Goal: Transaction & Acquisition: Purchase product/service

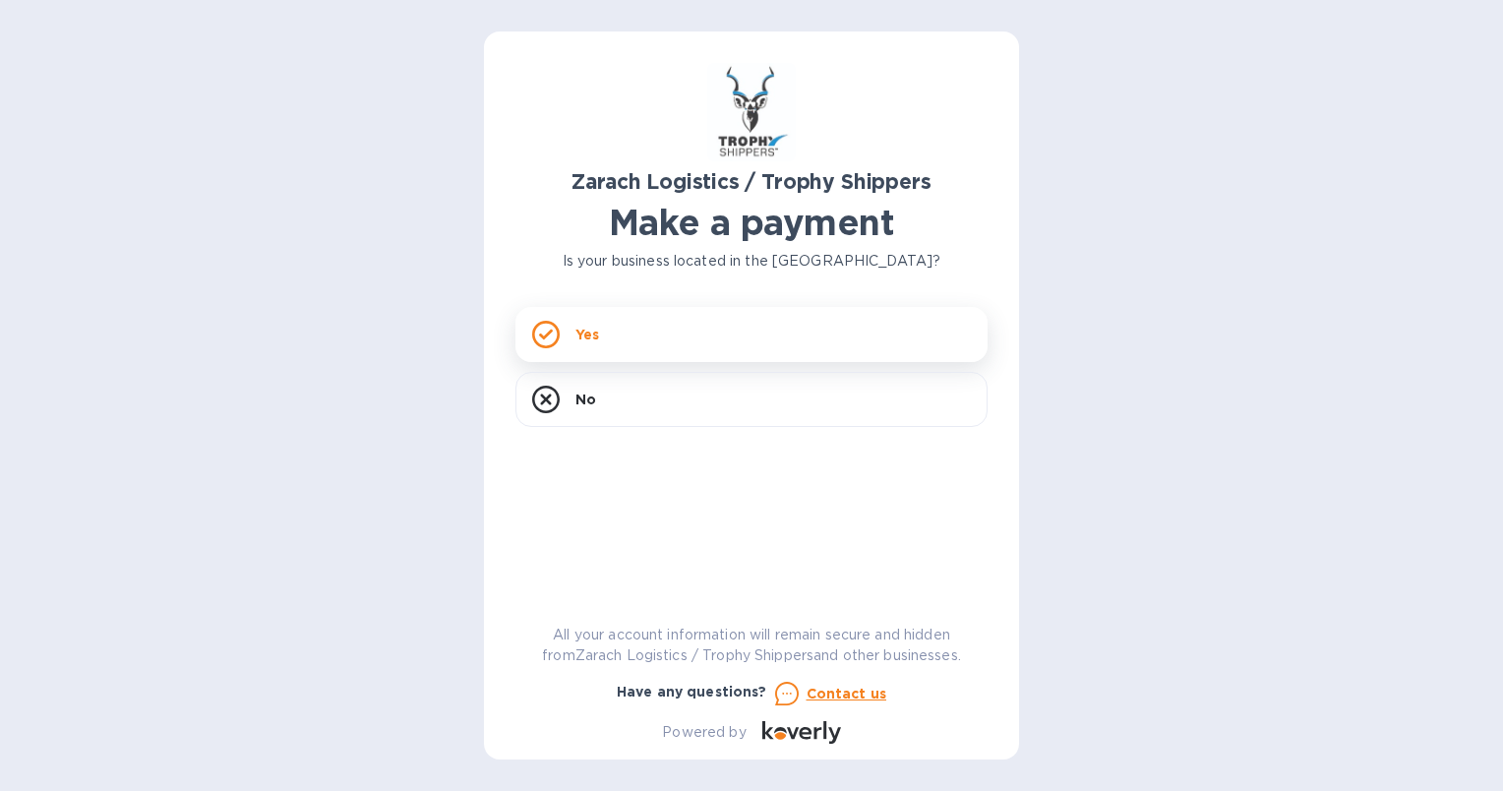
click at [615, 342] on div "Yes" at bounding box center [751, 334] width 472 height 55
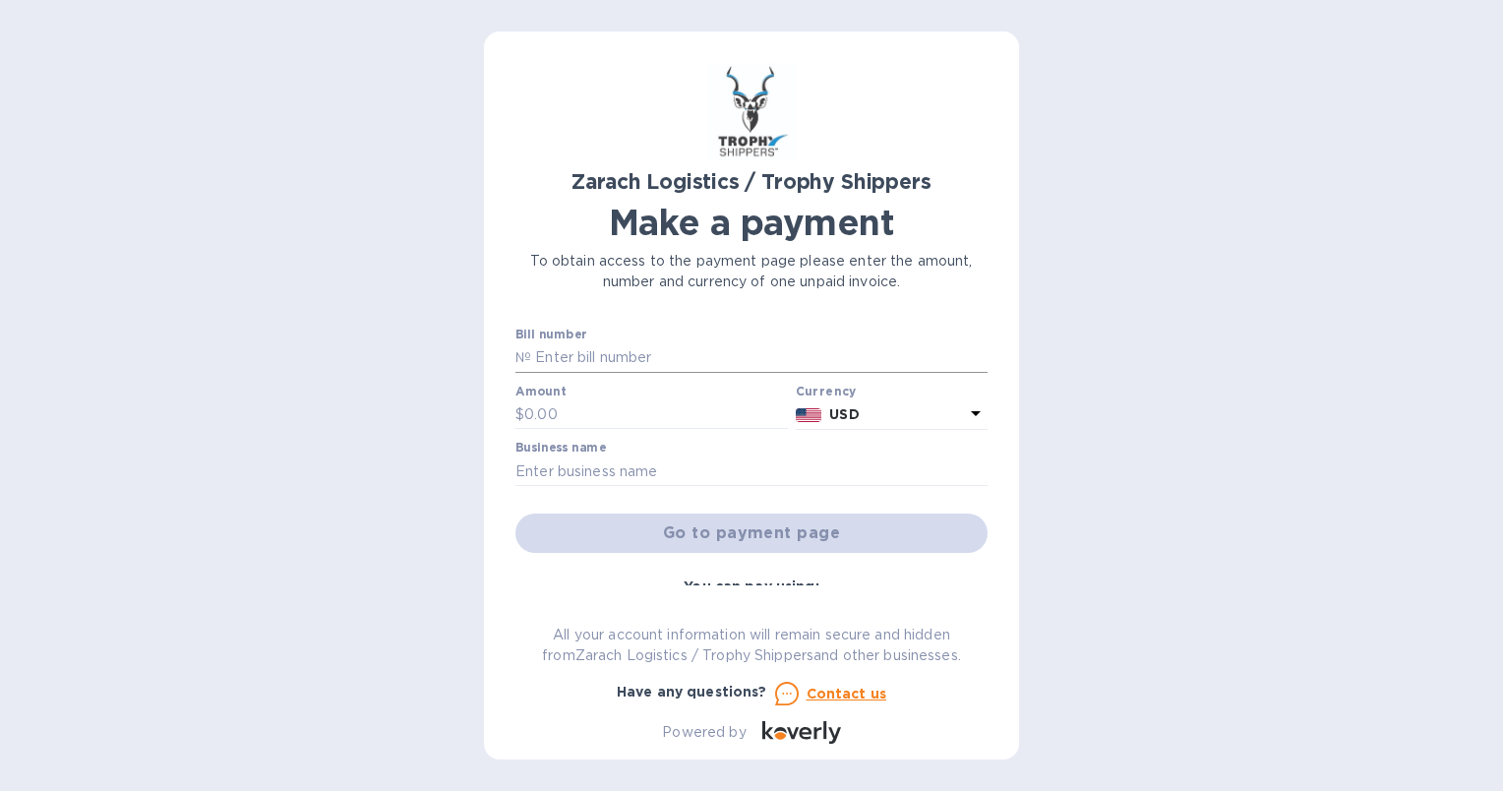
click at [559, 347] on input "text" at bounding box center [759, 358] width 456 height 30
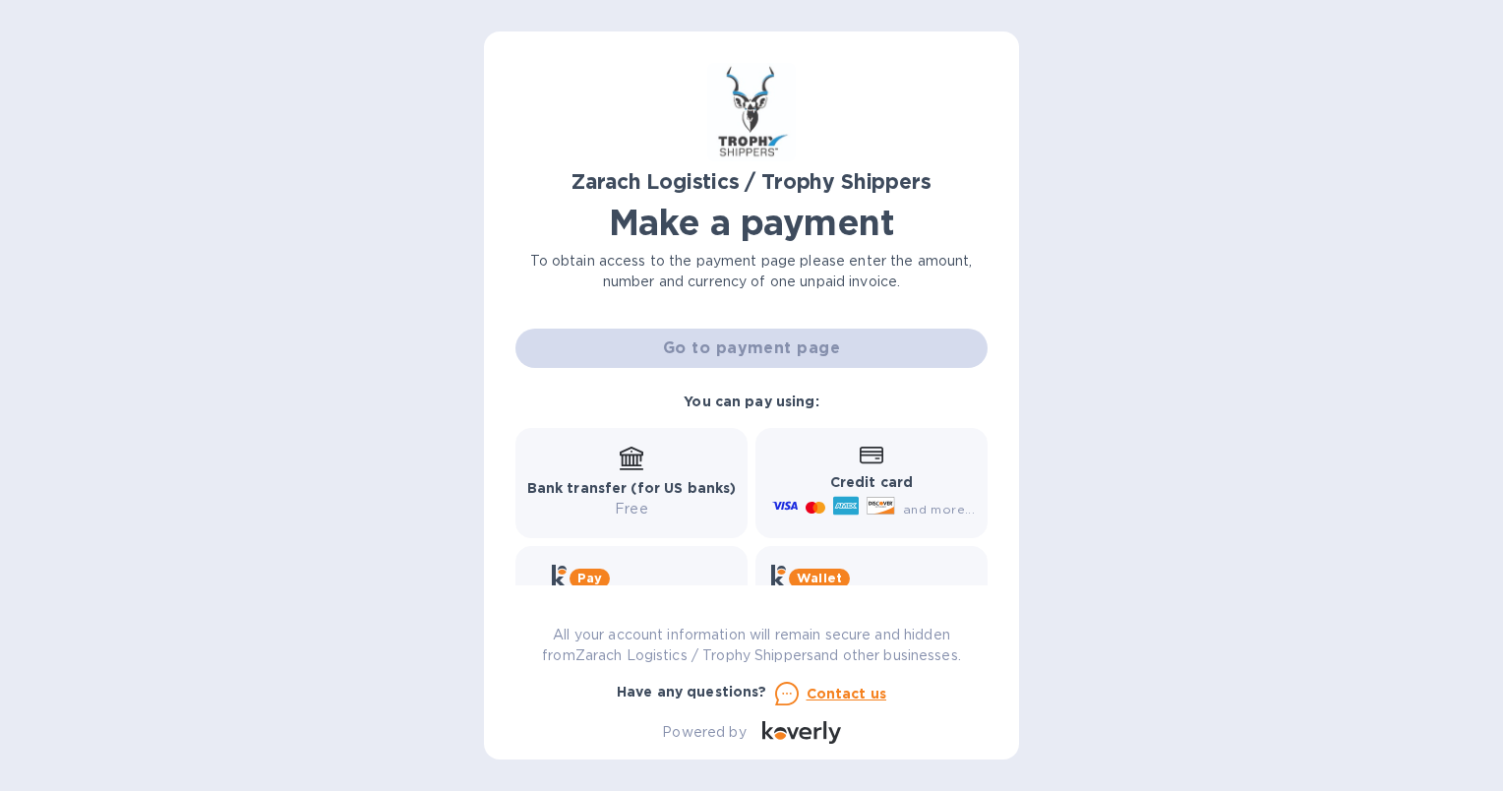
scroll to position [185, 0]
click at [917, 464] on div "Credit card and more..." at bounding box center [871, 483] width 207 height 76
click at [839, 484] on b "Credit card" at bounding box center [871, 482] width 83 height 16
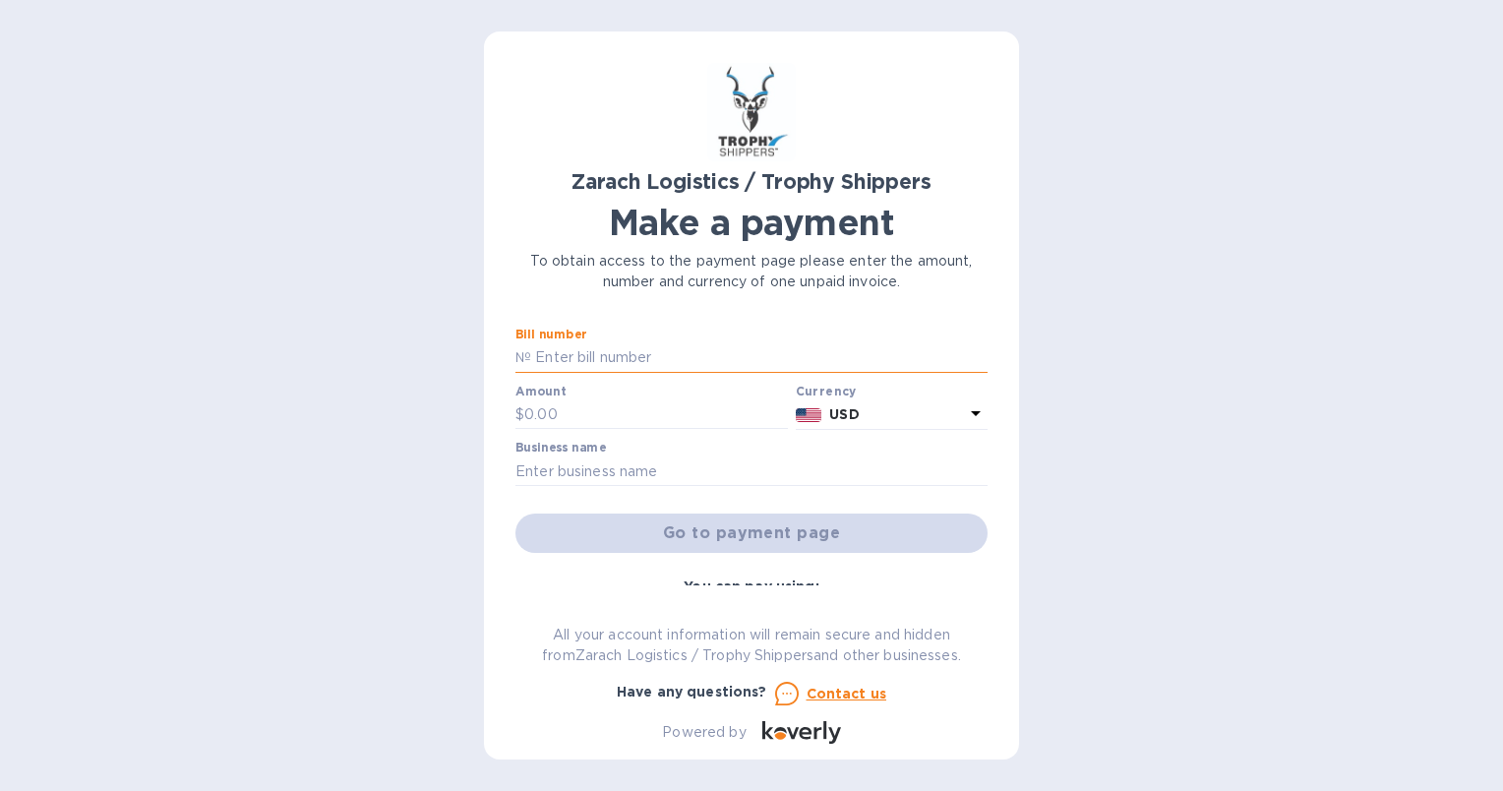
click at [531, 350] on input "text" at bounding box center [759, 358] width 456 height 30
paste input "B00171802"
type input "B00171802"
click at [536, 421] on input "text" at bounding box center [656, 415] width 264 height 30
drag, startPoint x: 522, startPoint y: 417, endPoint x: 444, endPoint y: 327, distance: 119.2
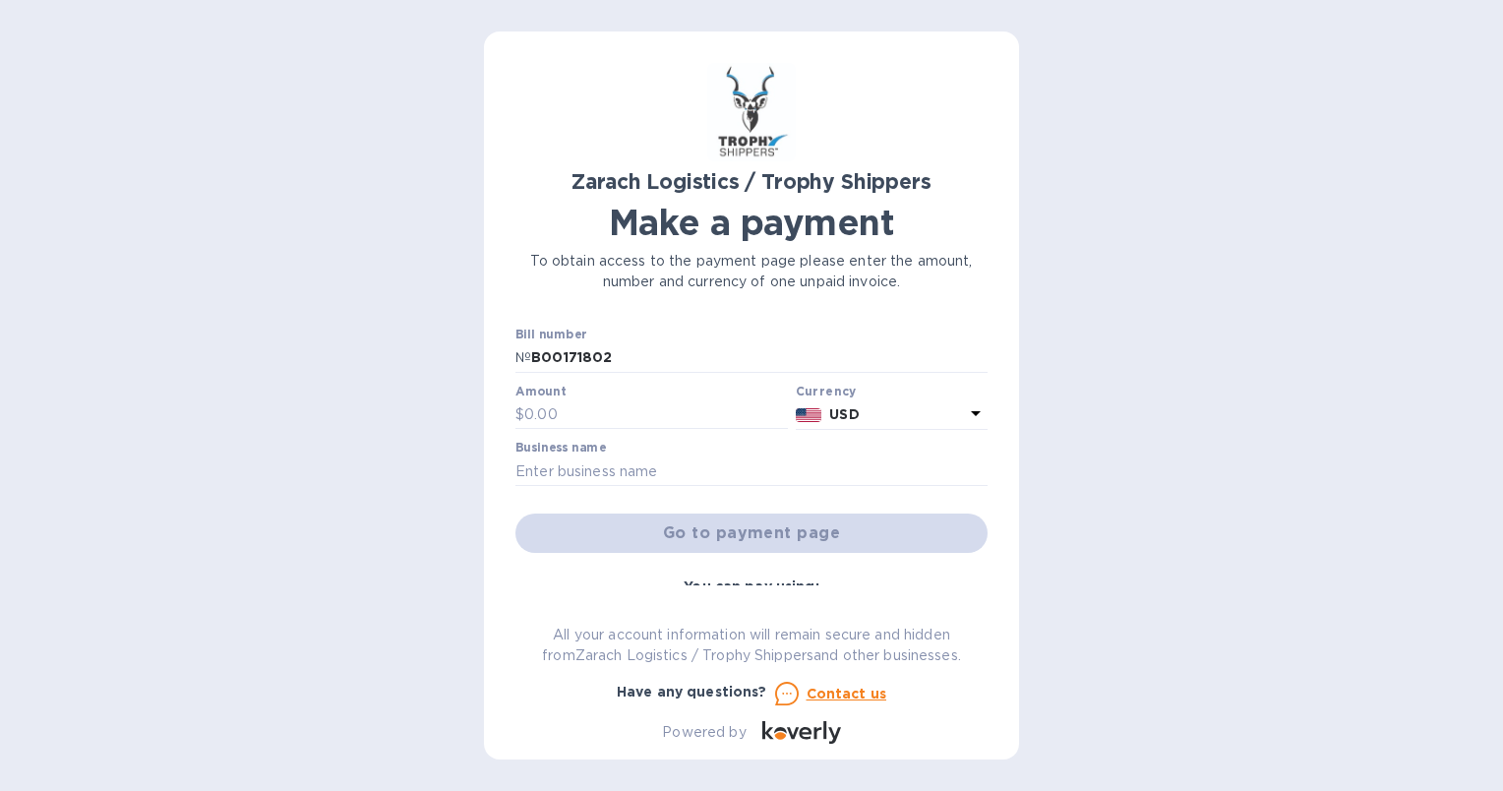
click at [444, 327] on div "Zarach Logistics / Trophy Shippers Make a payment To obtain access to the payme…" at bounding box center [751, 395] width 1503 height 791
click at [535, 417] on input "text" at bounding box center [656, 415] width 264 height 30
paste input "1,156.06"
type input "1,156.06"
click at [542, 467] on input "text" at bounding box center [751, 471] width 472 height 30
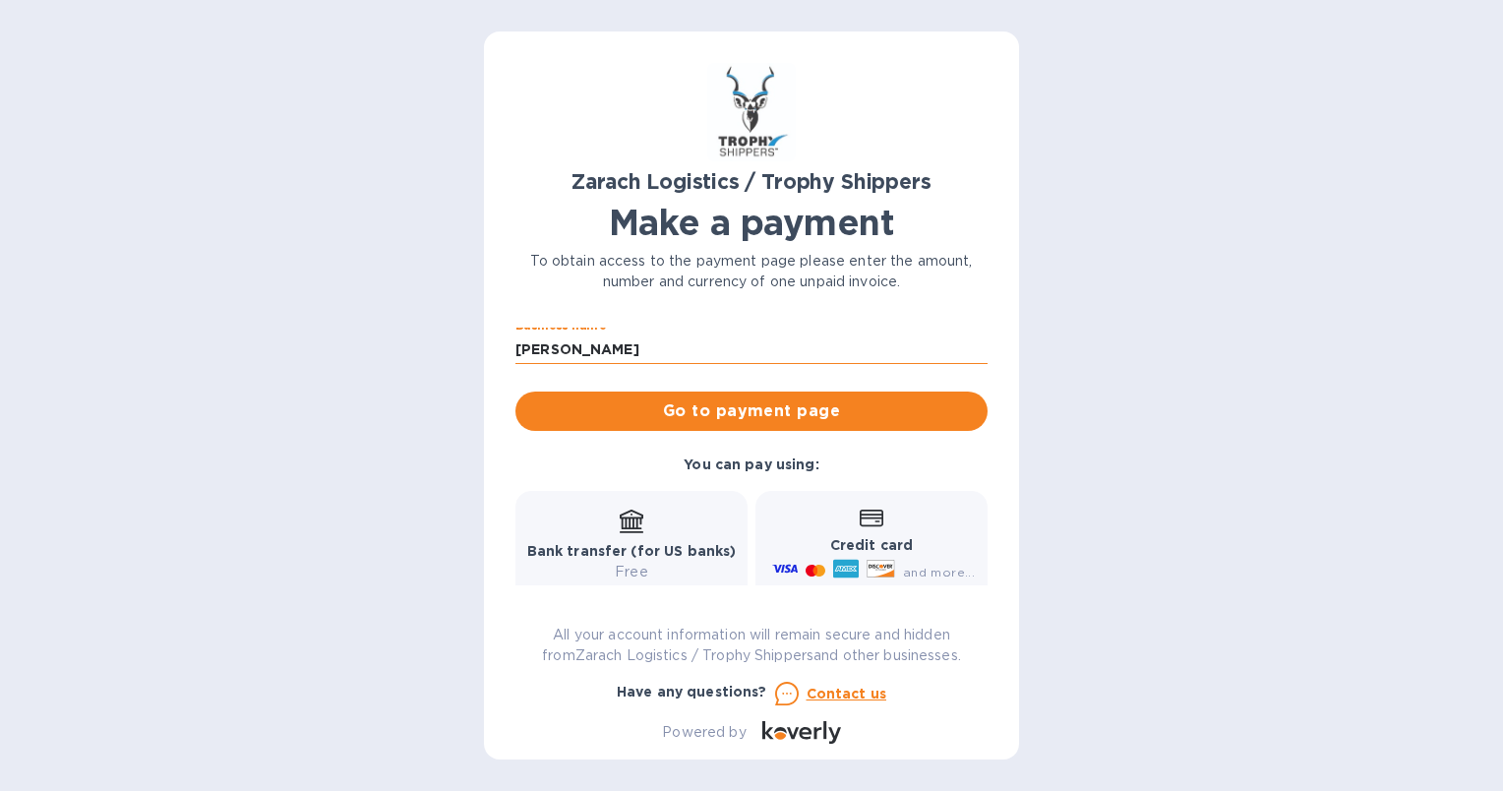
scroll to position [122, 0]
type input "[PERSON_NAME]"
click at [745, 417] on span "Go to payment page" at bounding box center [751, 411] width 441 height 24
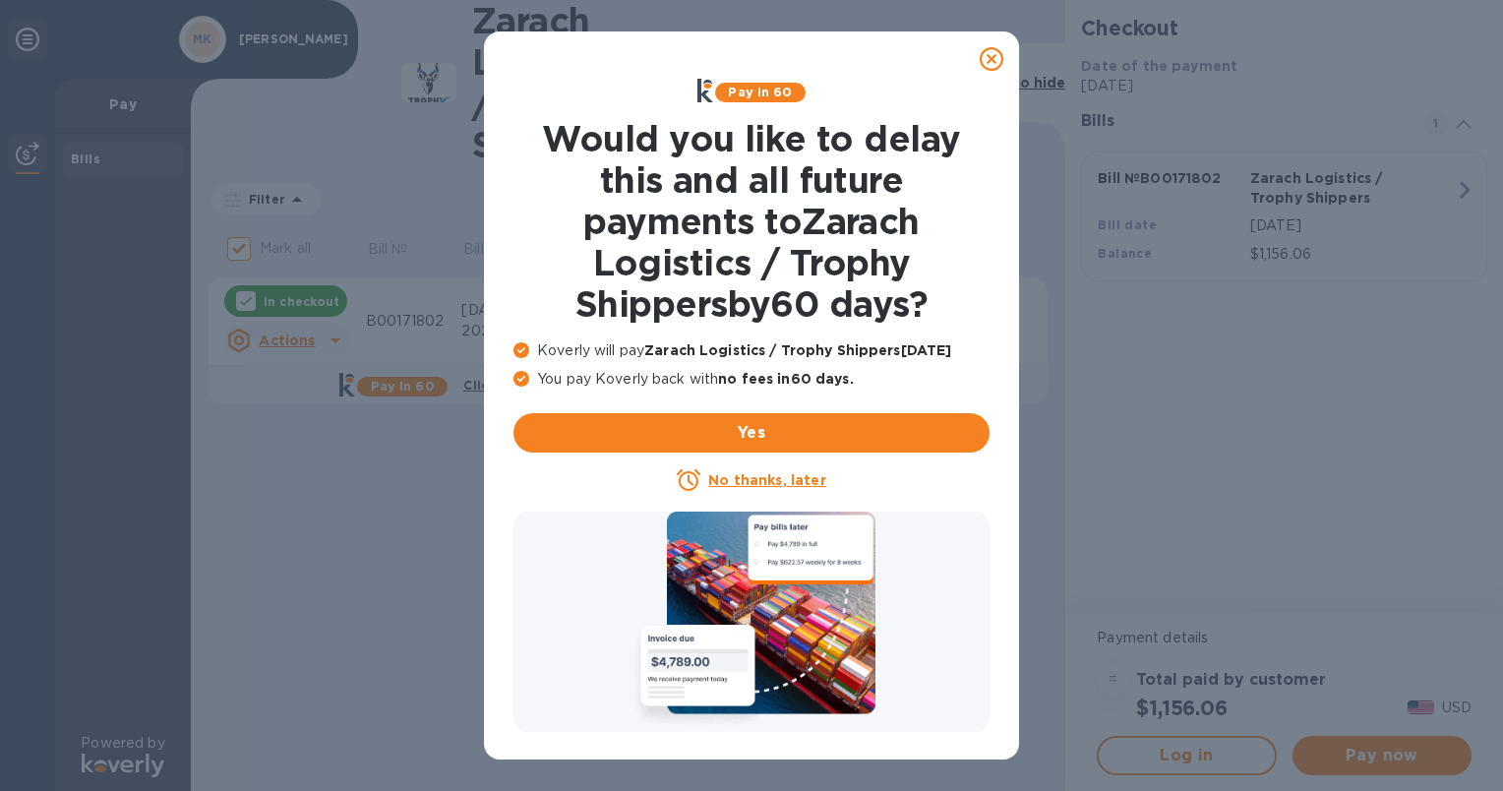
click at [778, 472] on u "No thanks, later" at bounding box center [766, 480] width 117 height 16
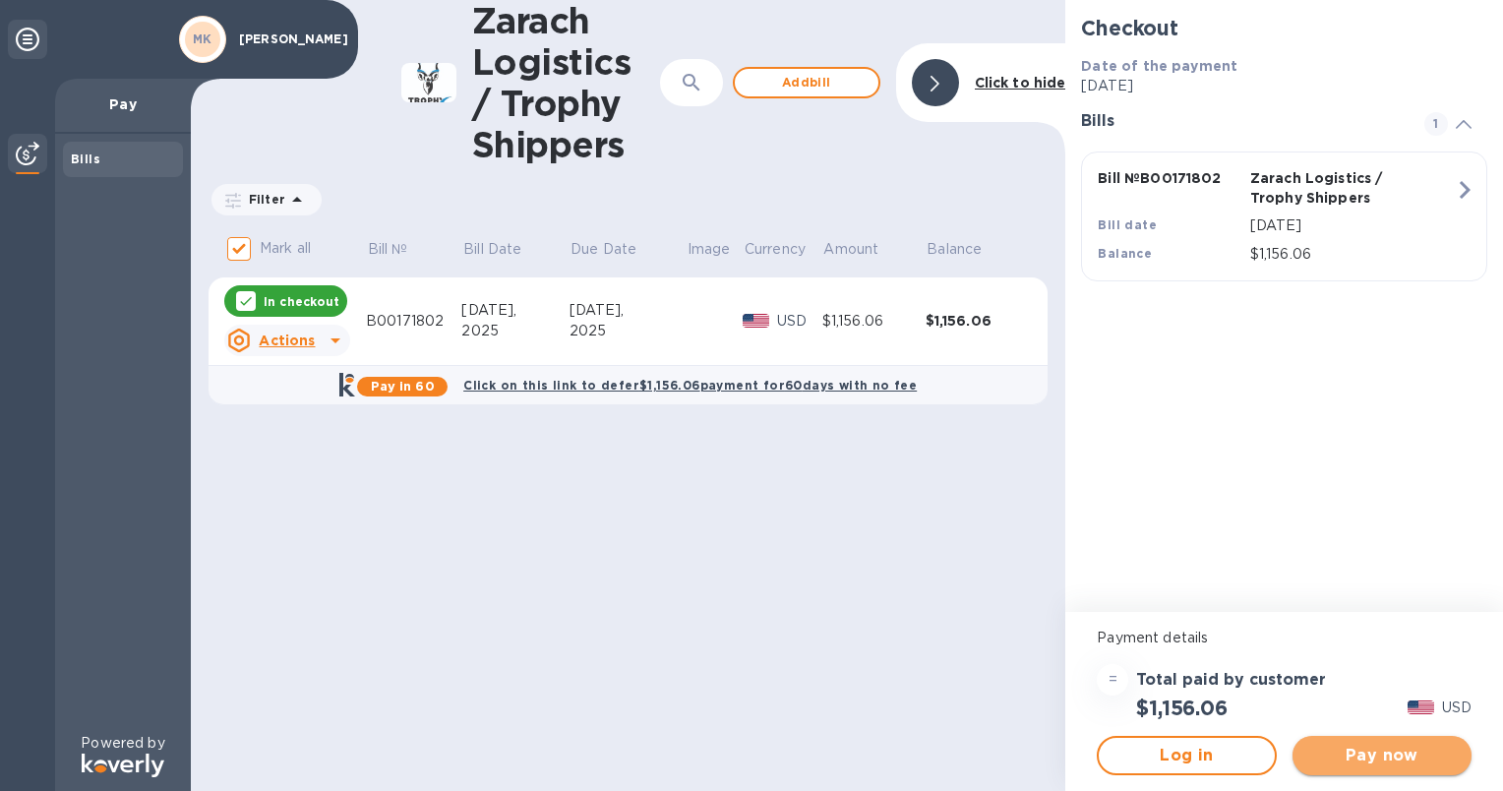
click at [1372, 767] on button "Pay now" at bounding box center [1381, 755] width 179 height 39
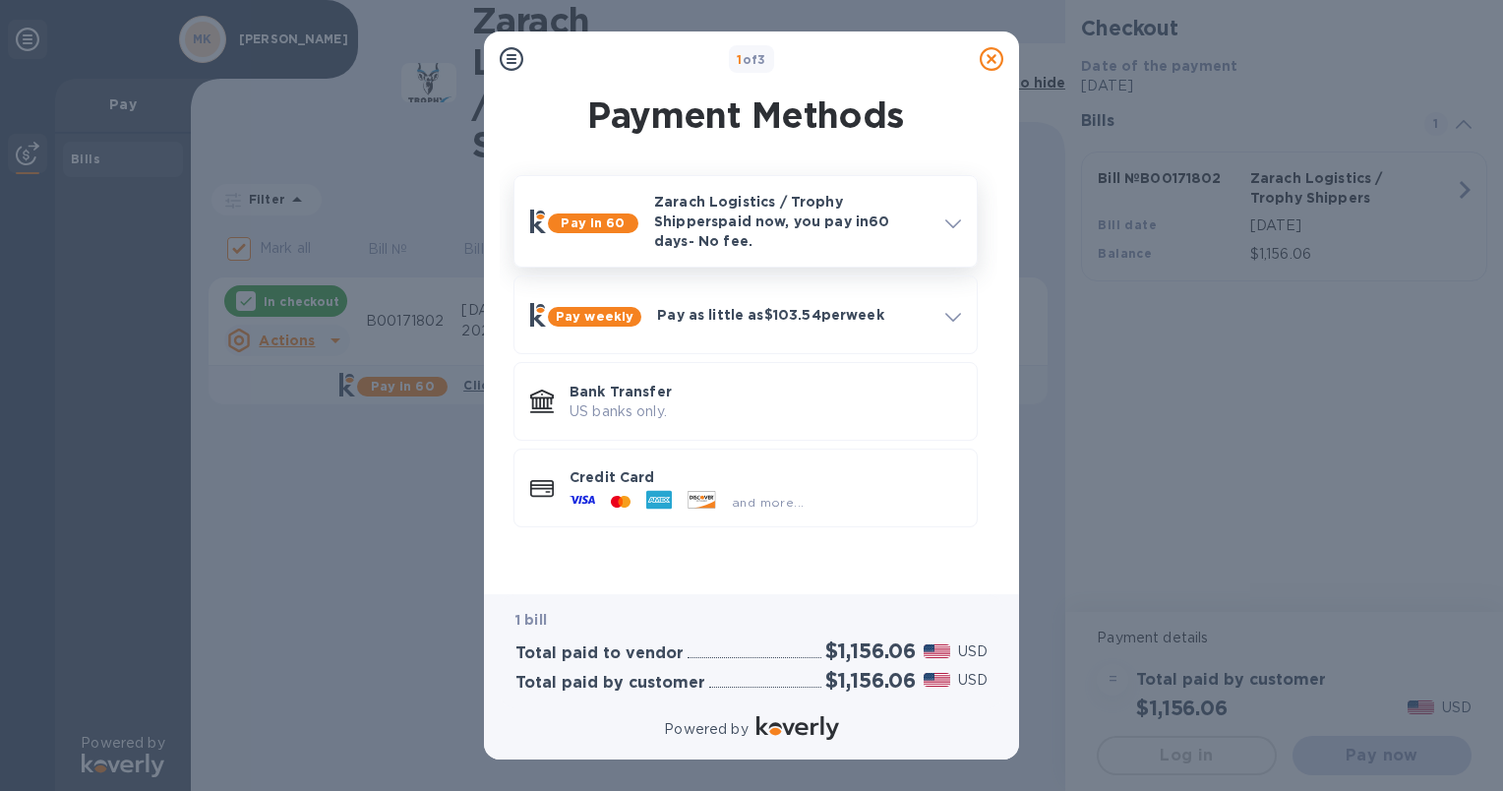
click at [735, 213] on p "Zarach Logistics / Trophy Shippers paid now, you pay [DATE] - No fee." at bounding box center [791, 221] width 275 height 59
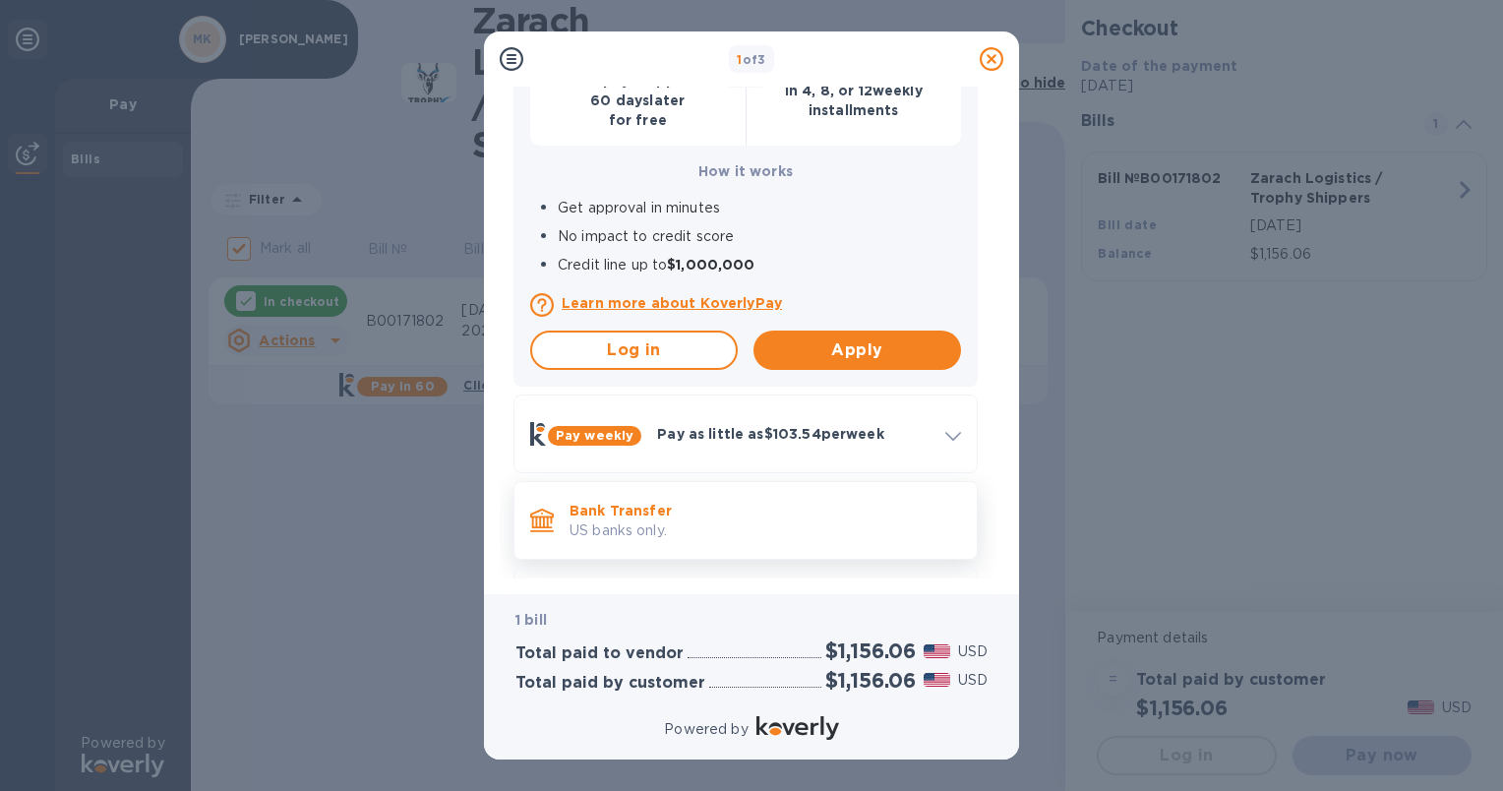
scroll to position [401, 0]
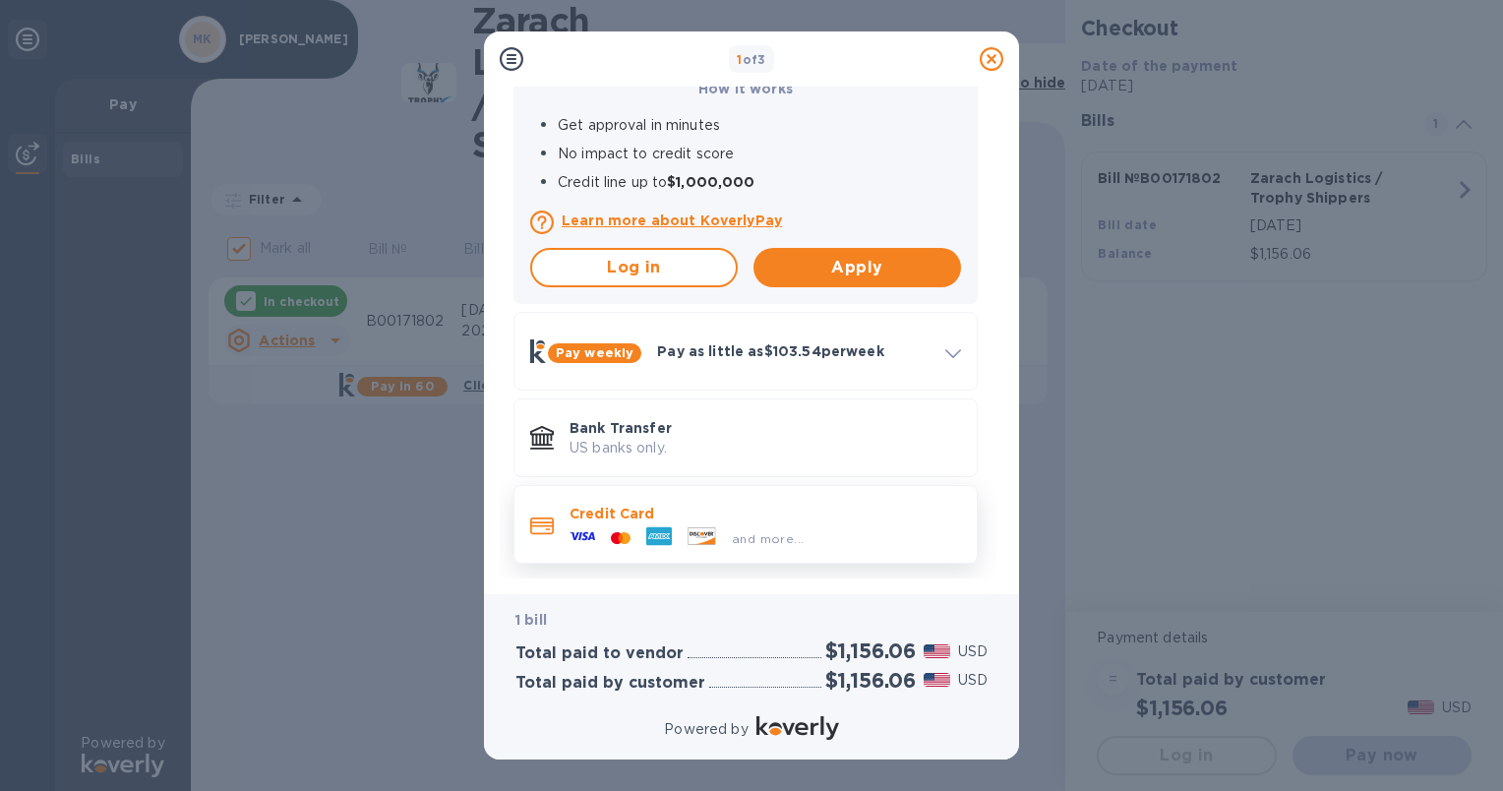
click at [623, 504] on p "Credit Card" at bounding box center [764, 514] width 391 height 20
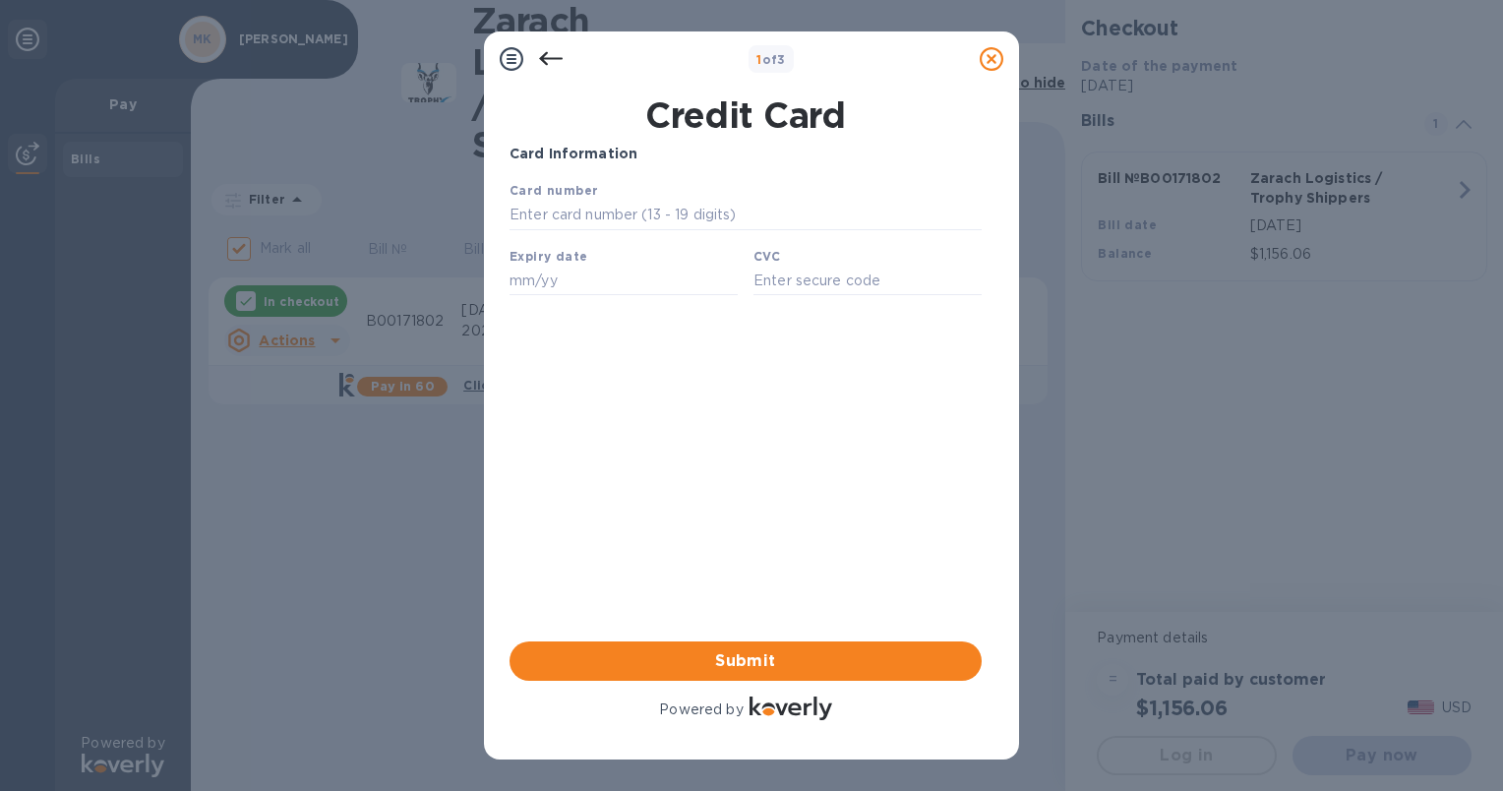
scroll to position [0, 0]
click at [551, 222] on input "text" at bounding box center [745, 216] width 472 height 30
type input "[CREDIT_CARD_NUMBER]"
type input "08/29"
type input "107"
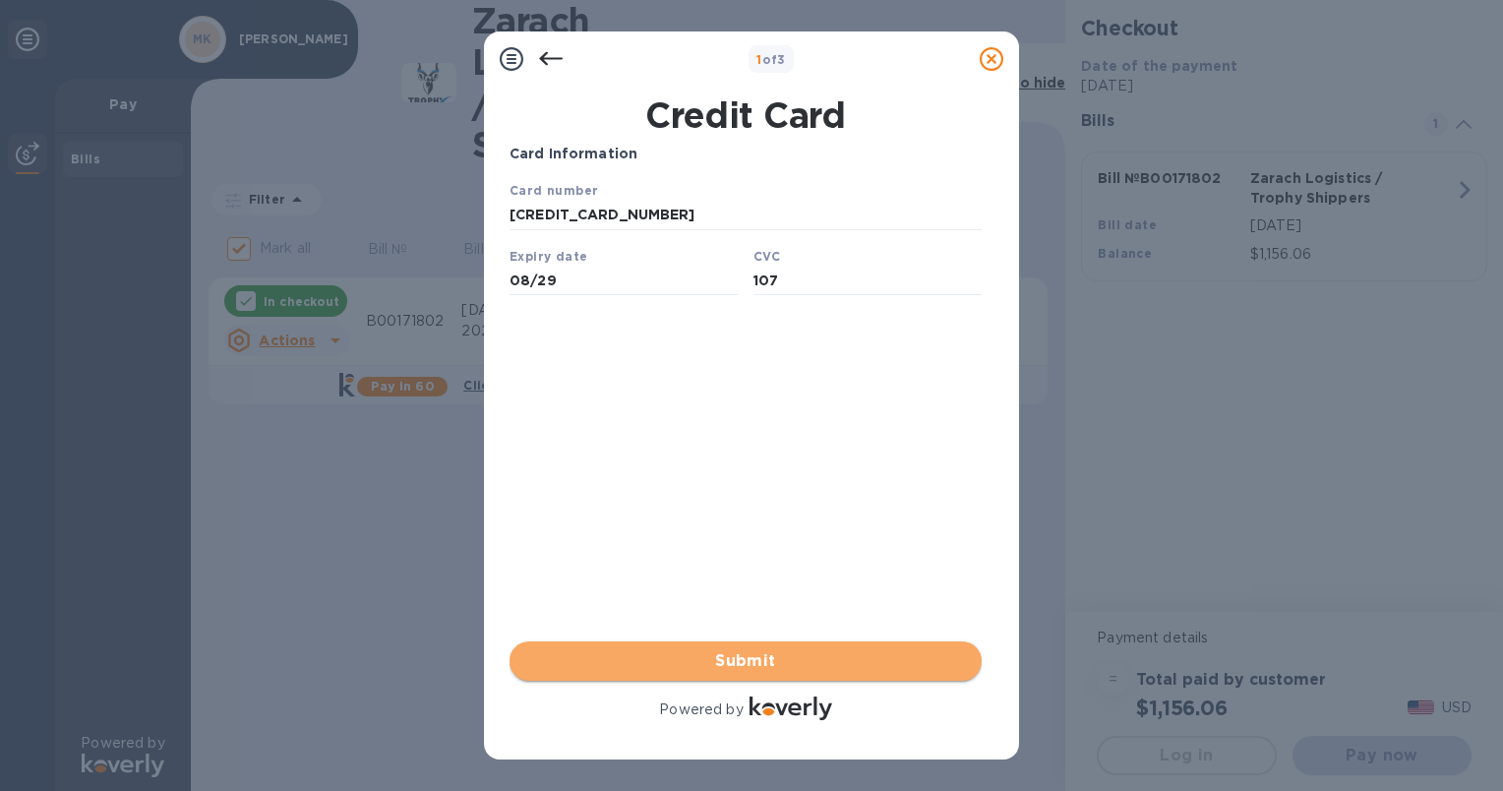
click at [687, 667] on span "Submit" at bounding box center [745, 661] width 441 height 24
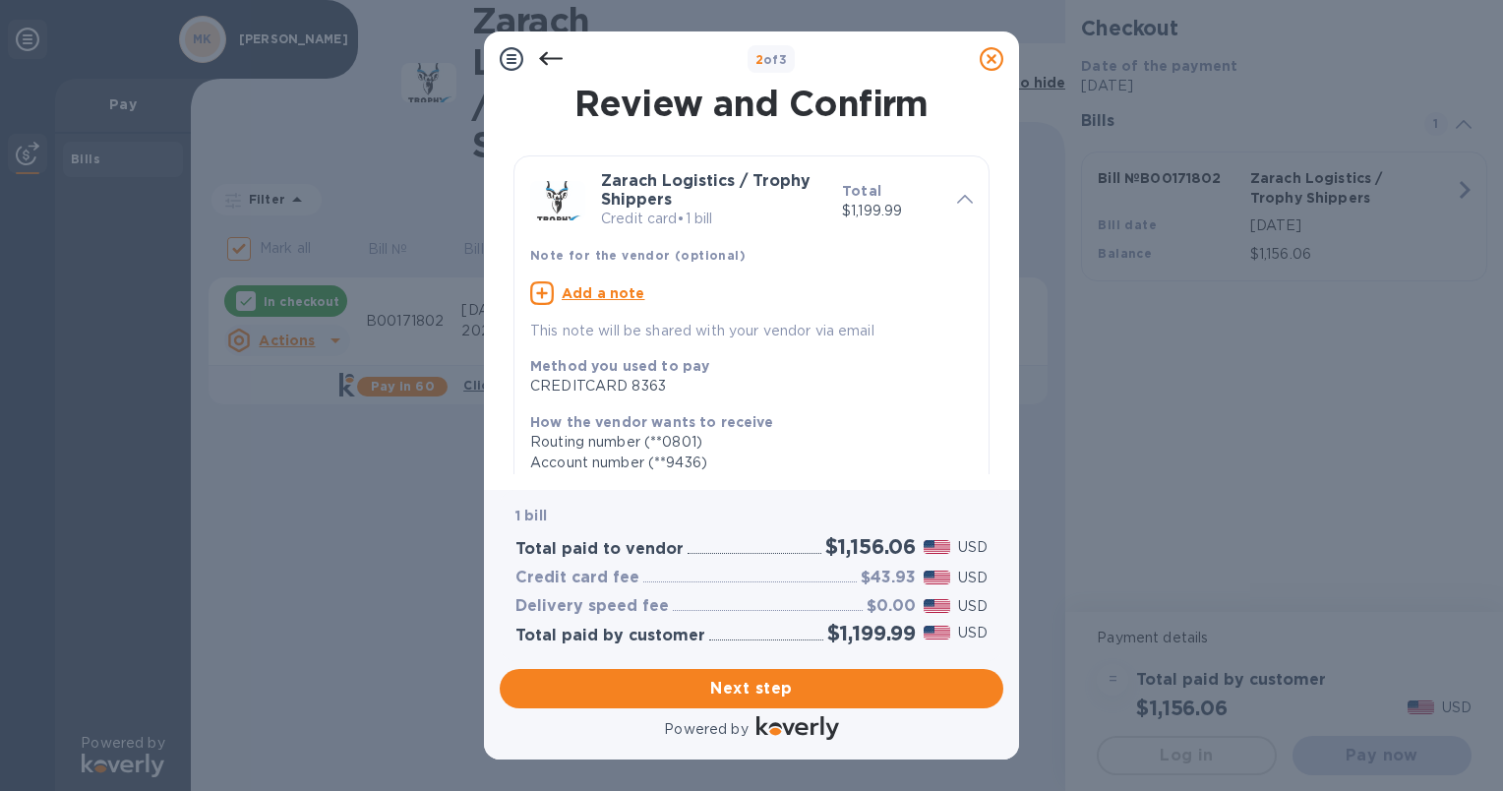
click at [554, 60] on icon at bounding box center [551, 59] width 24 height 24
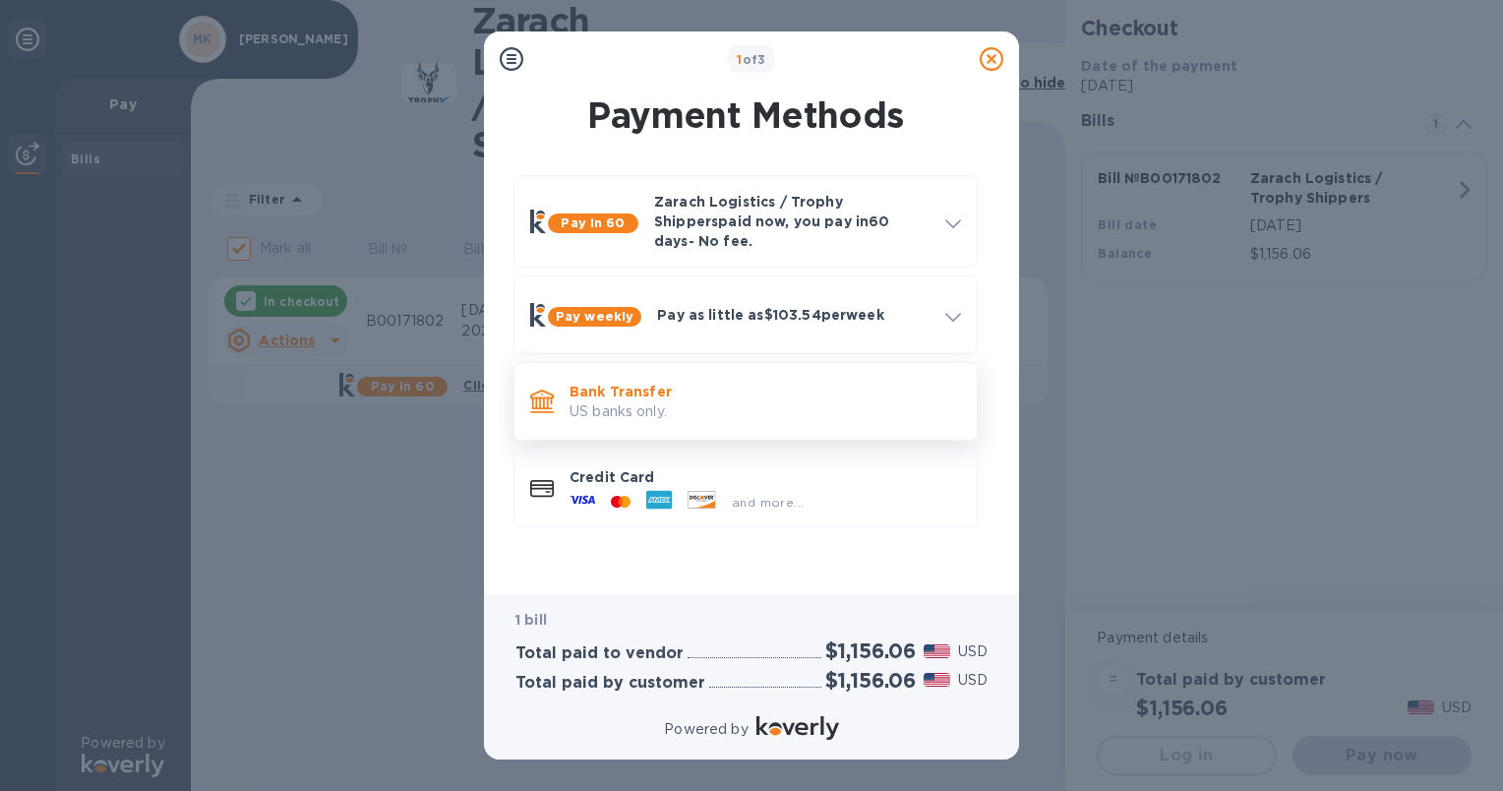
click at [629, 401] on p "US banks only." at bounding box center [764, 411] width 391 height 21
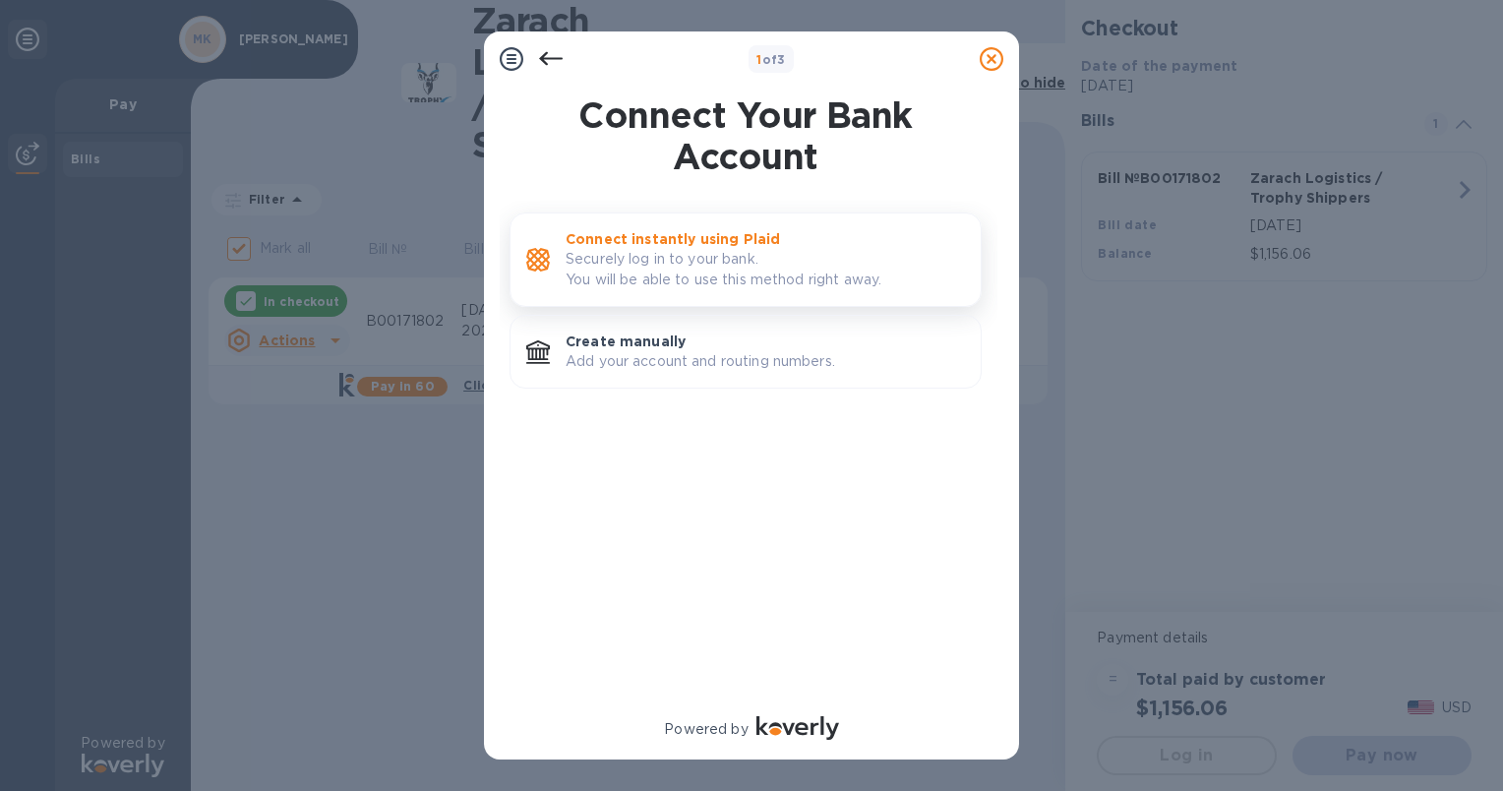
click at [608, 281] on p "Securely log in to your bank. You will be able to use this method right away." at bounding box center [764, 269] width 399 height 41
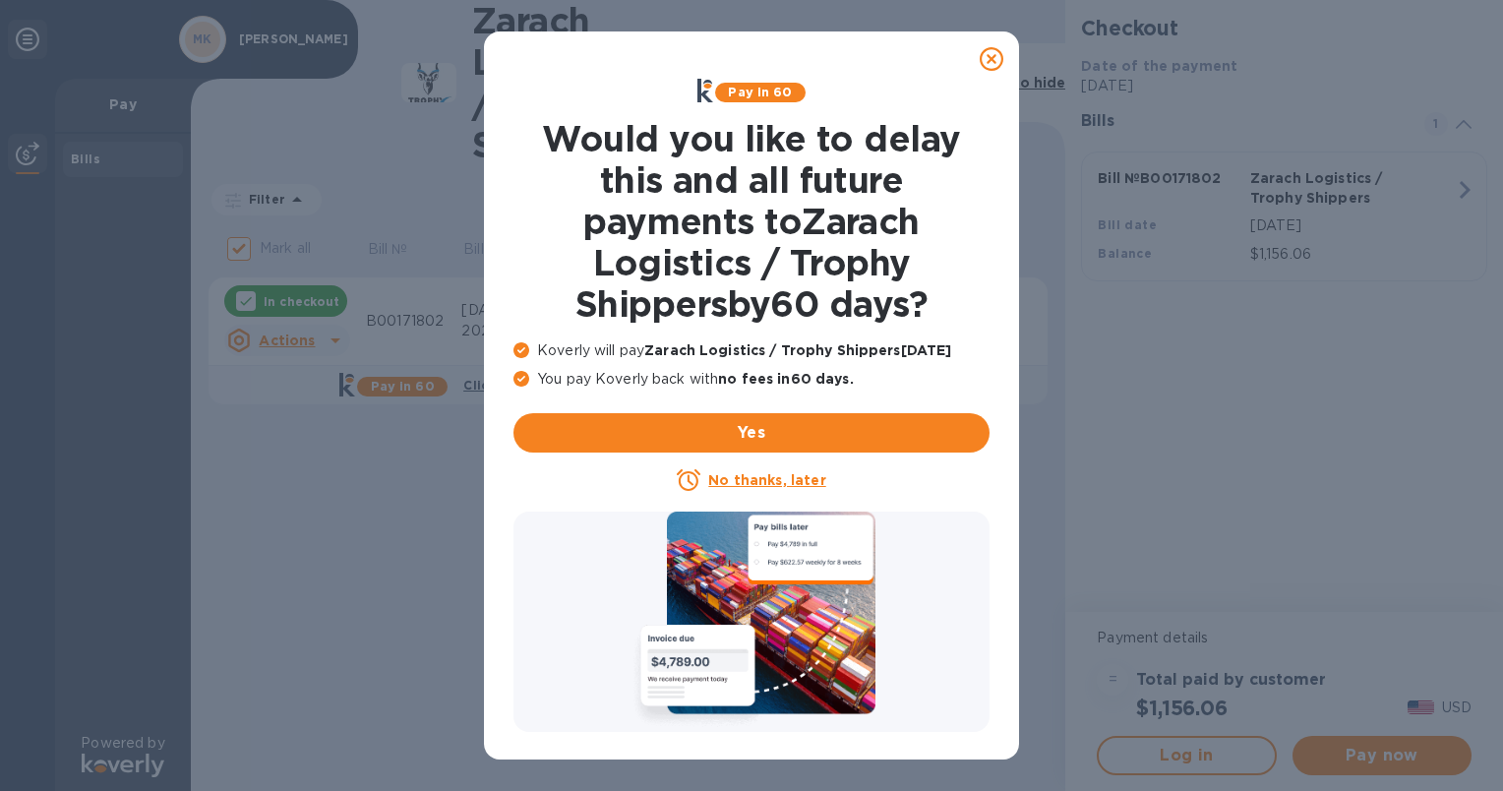
click at [775, 481] on u "No thanks, later" at bounding box center [766, 480] width 117 height 16
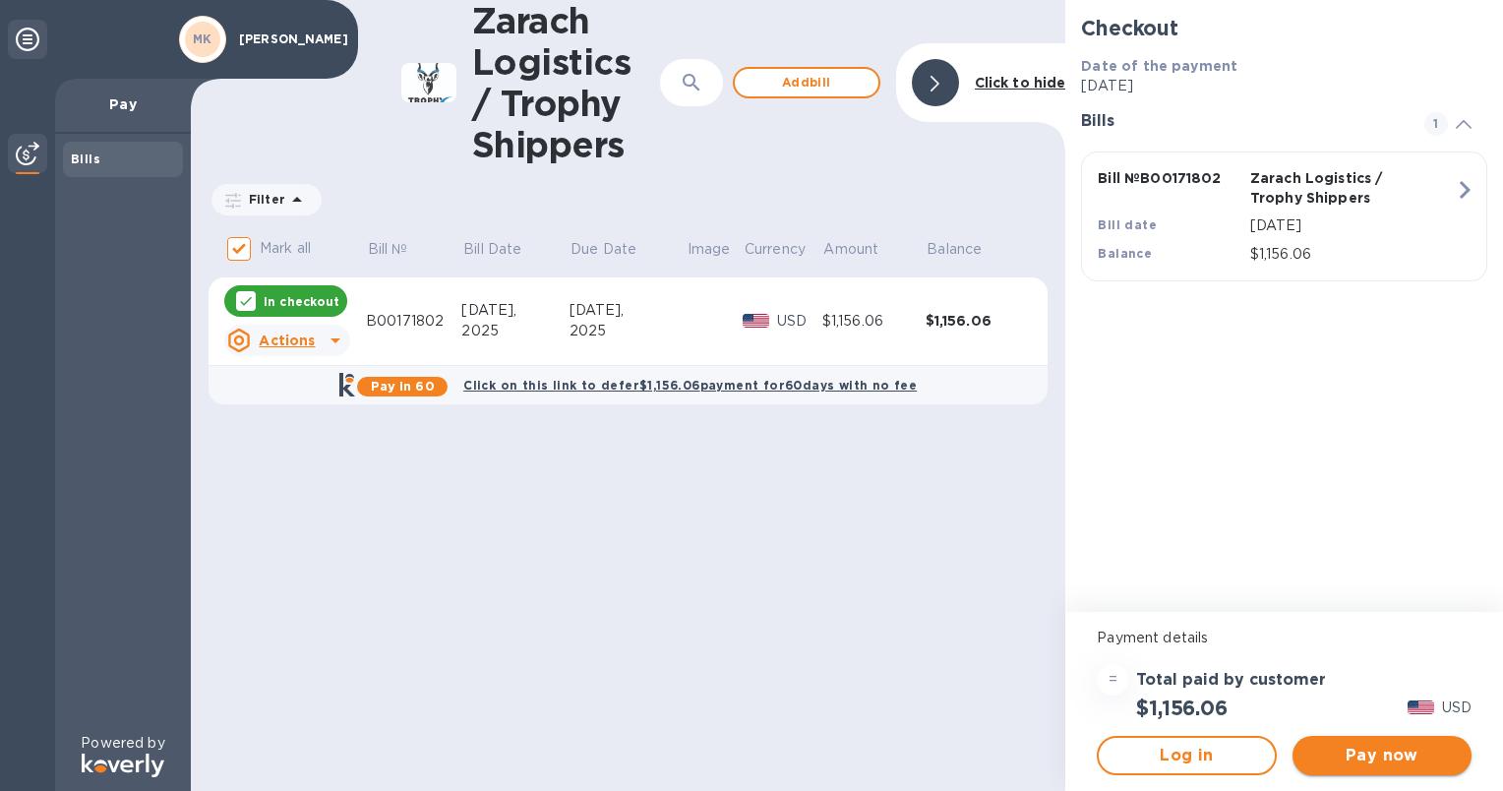
click at [1380, 748] on span "Pay now" at bounding box center [1382, 755] width 148 height 24
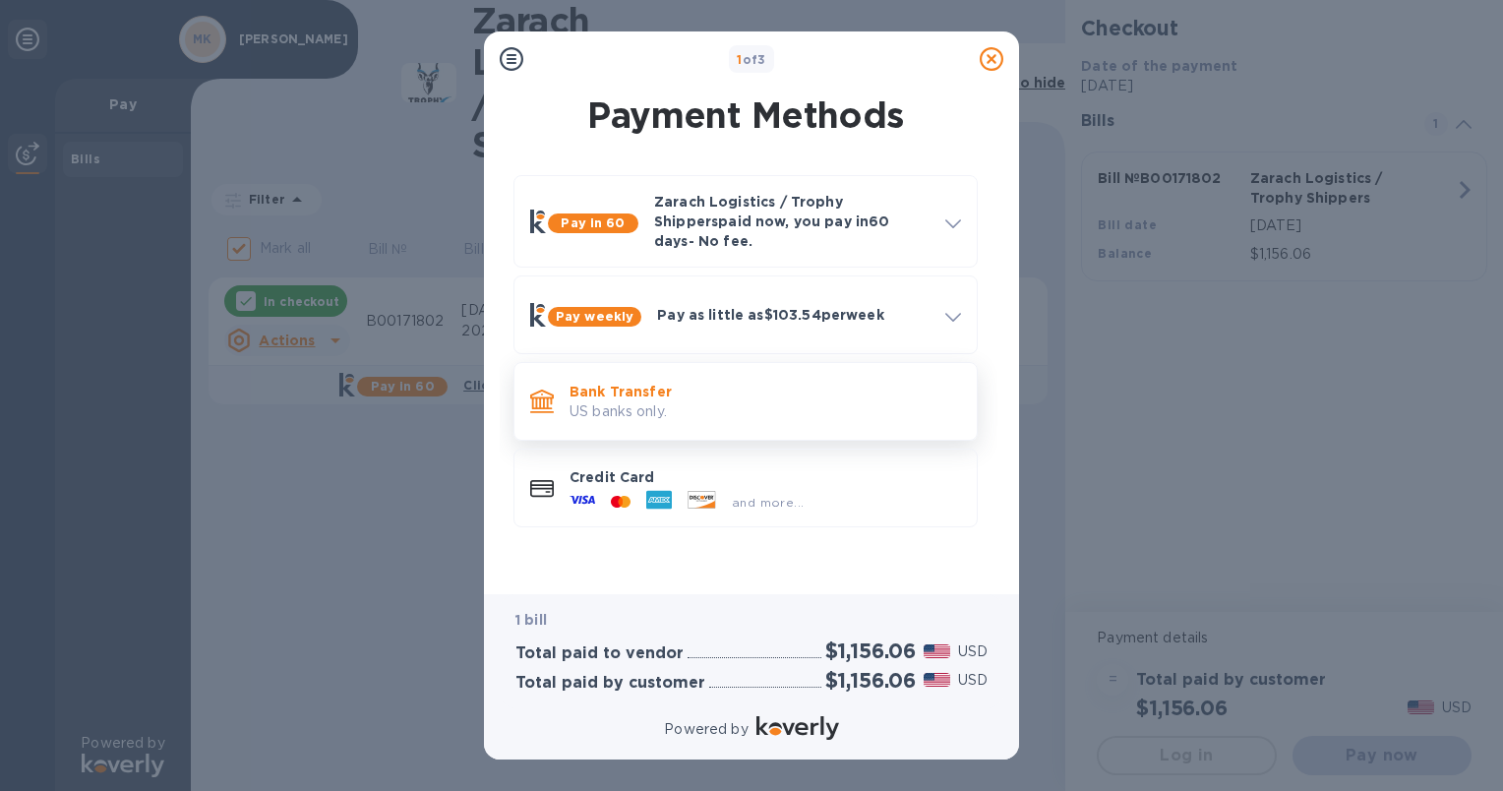
click at [603, 401] on p "US banks only." at bounding box center [764, 411] width 391 height 21
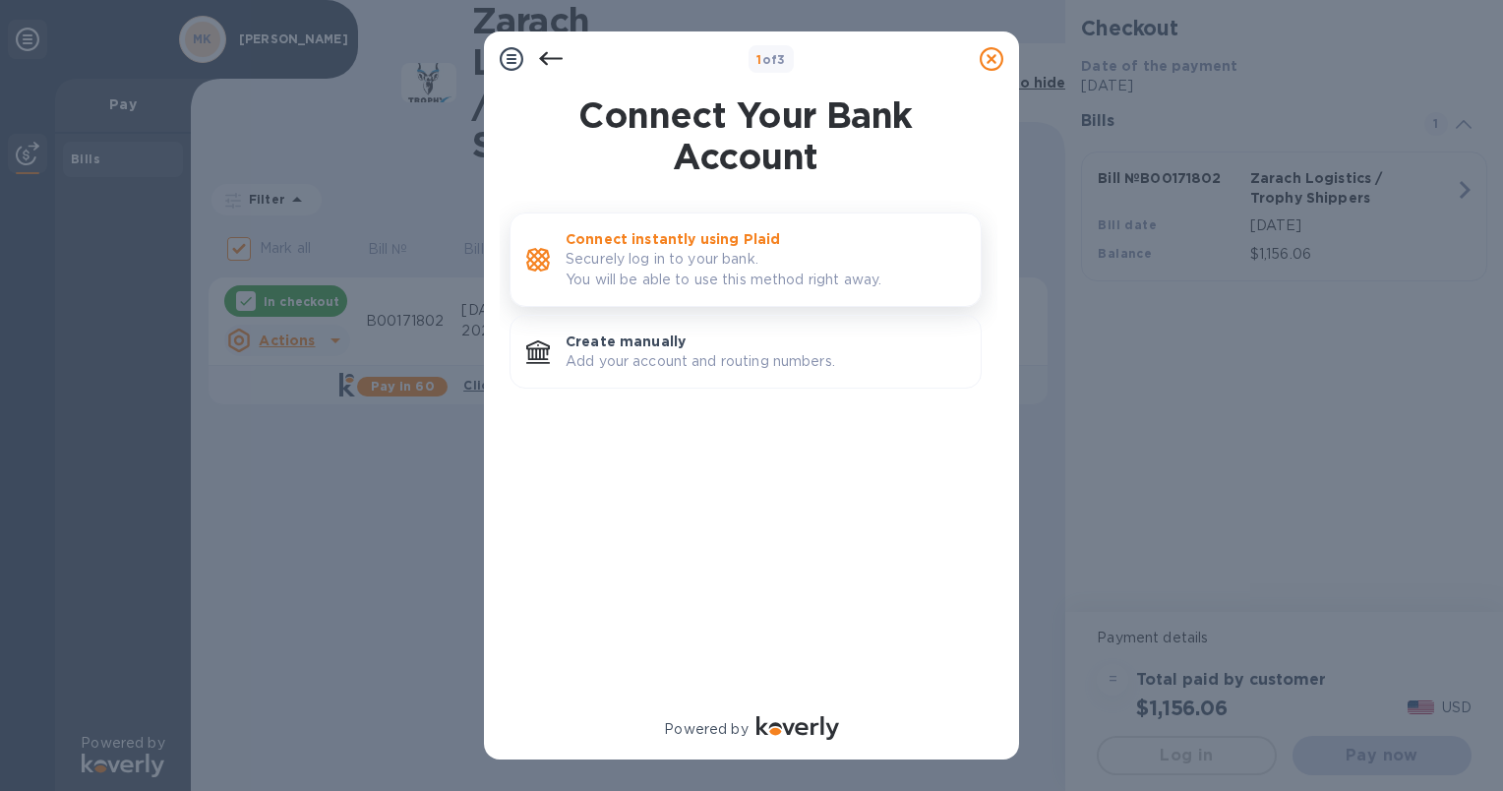
click at [660, 275] on p "Securely log in to your bank. You will be able to use this method right away." at bounding box center [764, 269] width 399 height 41
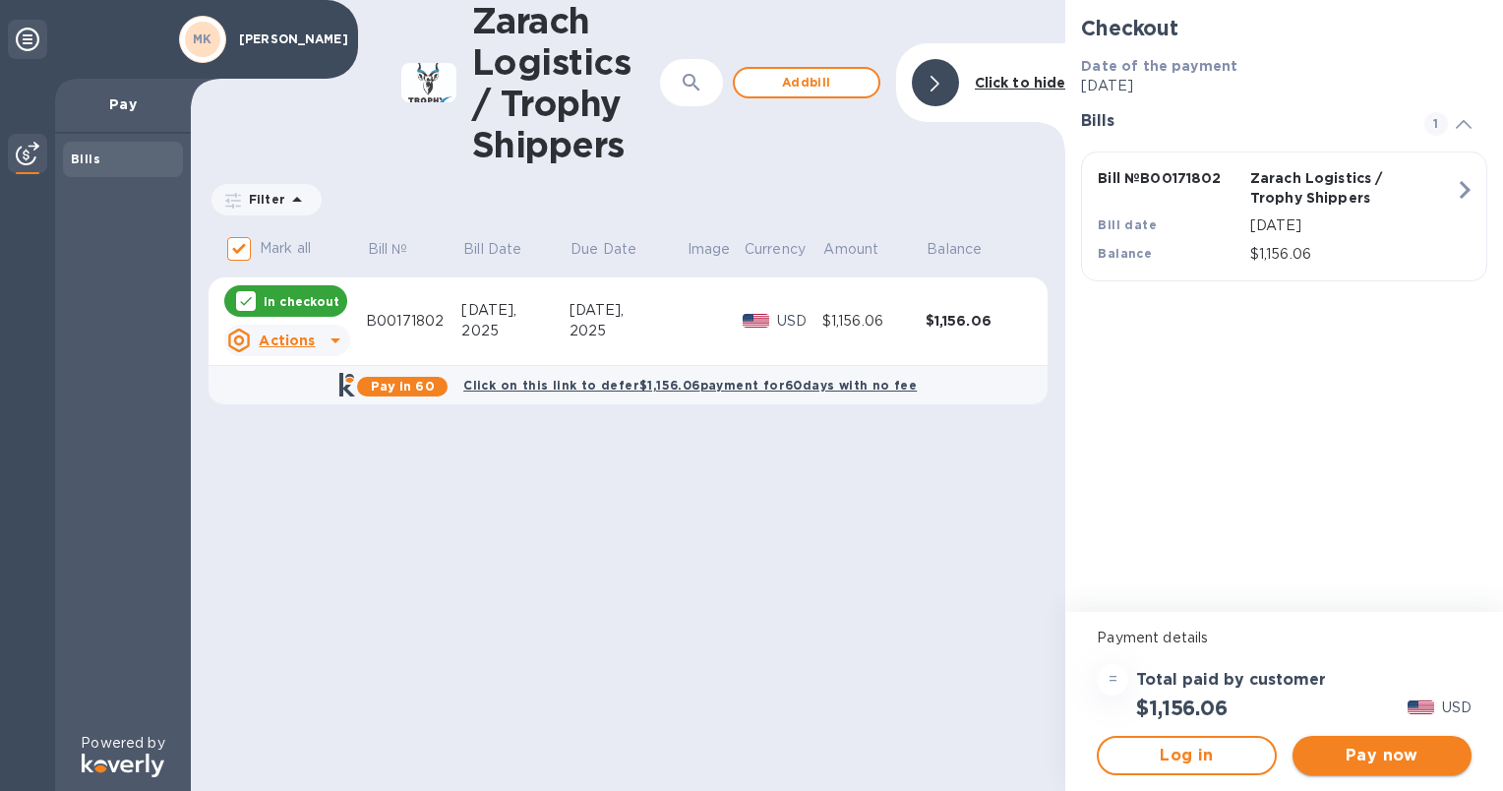
click at [1349, 755] on span "Pay now" at bounding box center [1382, 755] width 148 height 24
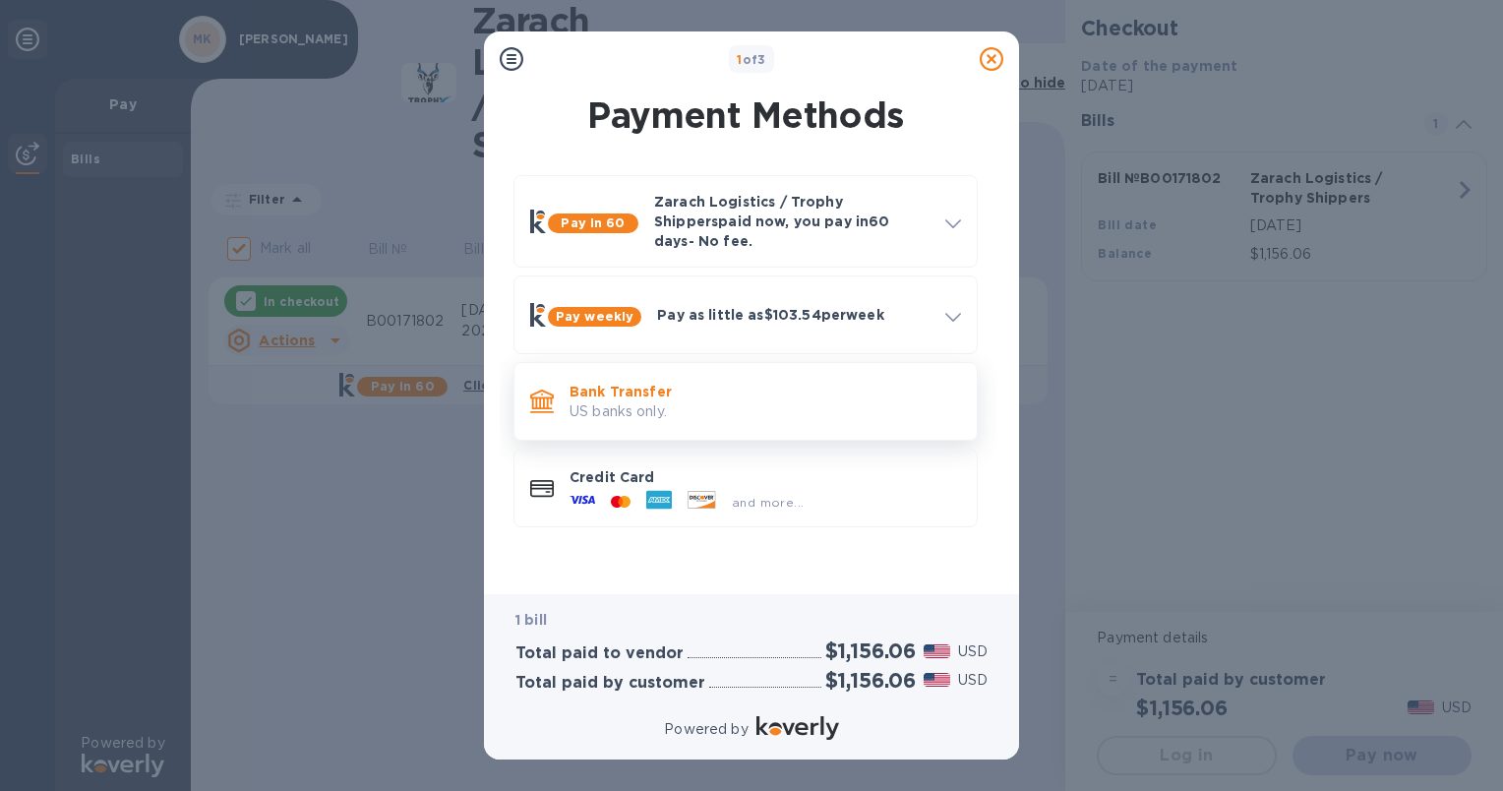
click at [595, 382] on p "Bank Transfer" at bounding box center [764, 392] width 391 height 20
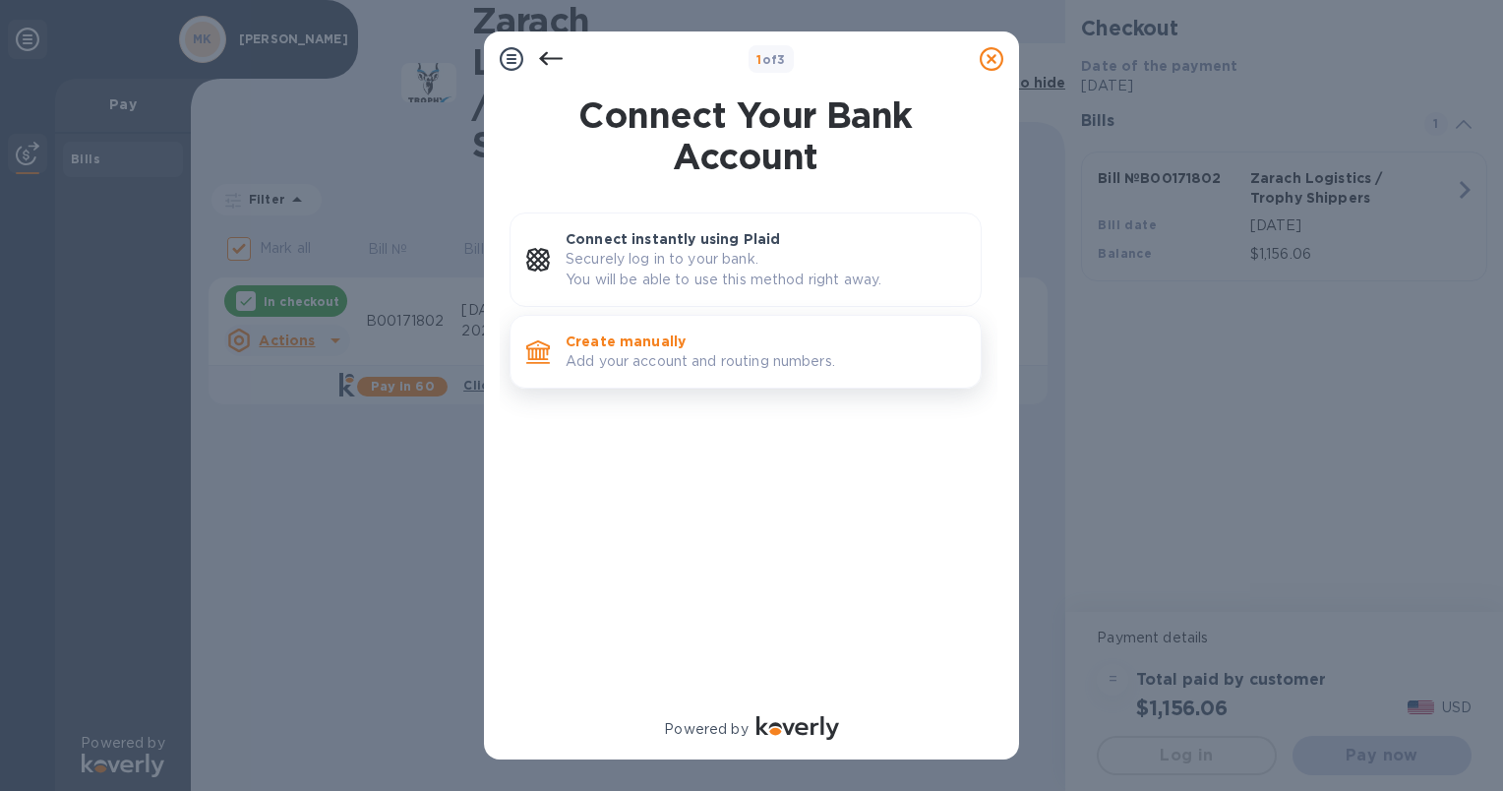
click at [610, 342] on p "Create manually" at bounding box center [764, 341] width 399 height 20
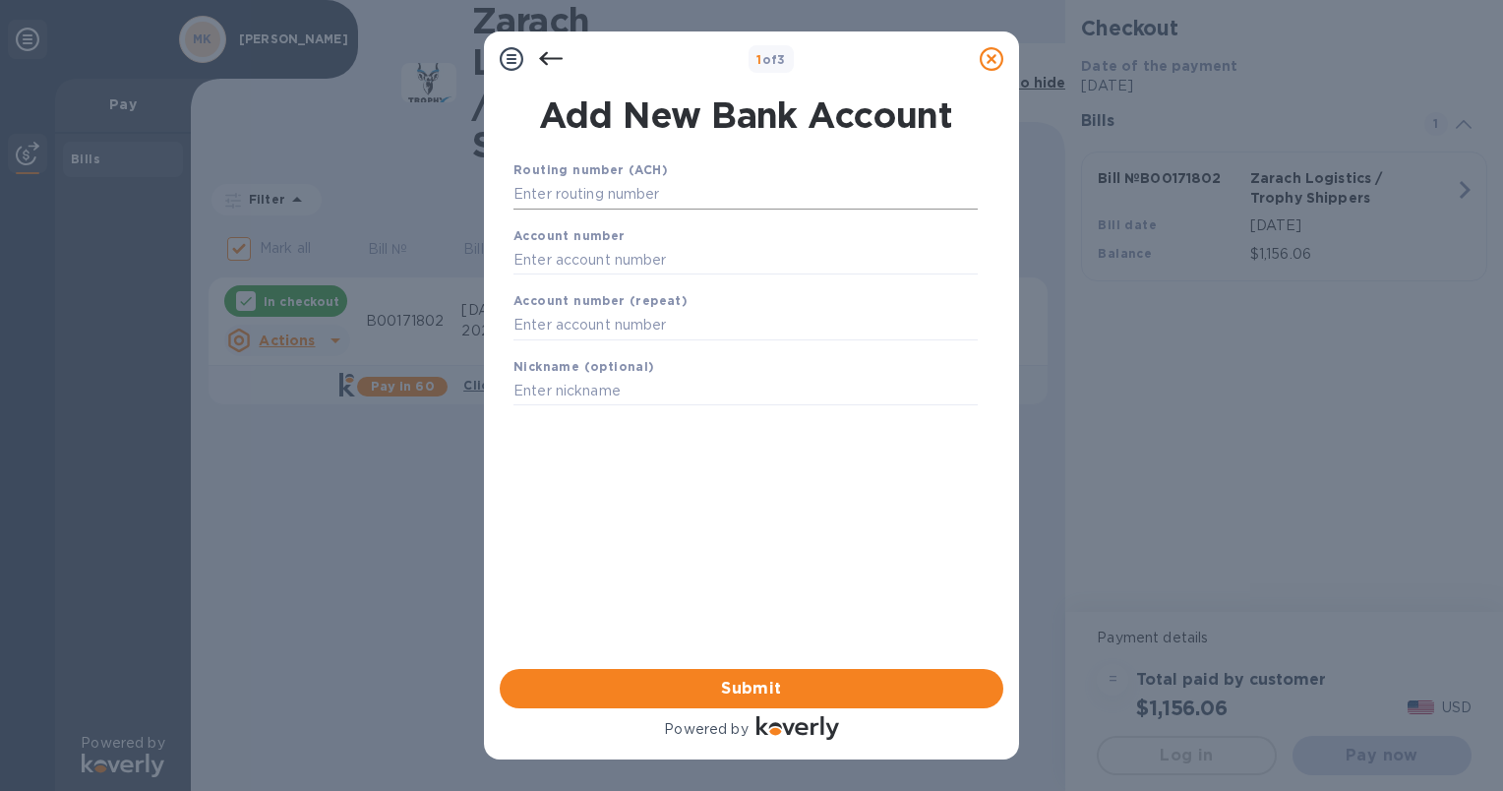
click at [546, 206] on input "text" at bounding box center [745, 195] width 464 height 30
click at [539, 253] on input "text" at bounding box center [745, 260] width 464 height 30
click at [544, 193] on input "text" at bounding box center [745, 195] width 464 height 30
click at [540, 194] on input "text" at bounding box center [745, 195] width 464 height 30
click at [540, 204] on input "text" at bounding box center [745, 195] width 464 height 30
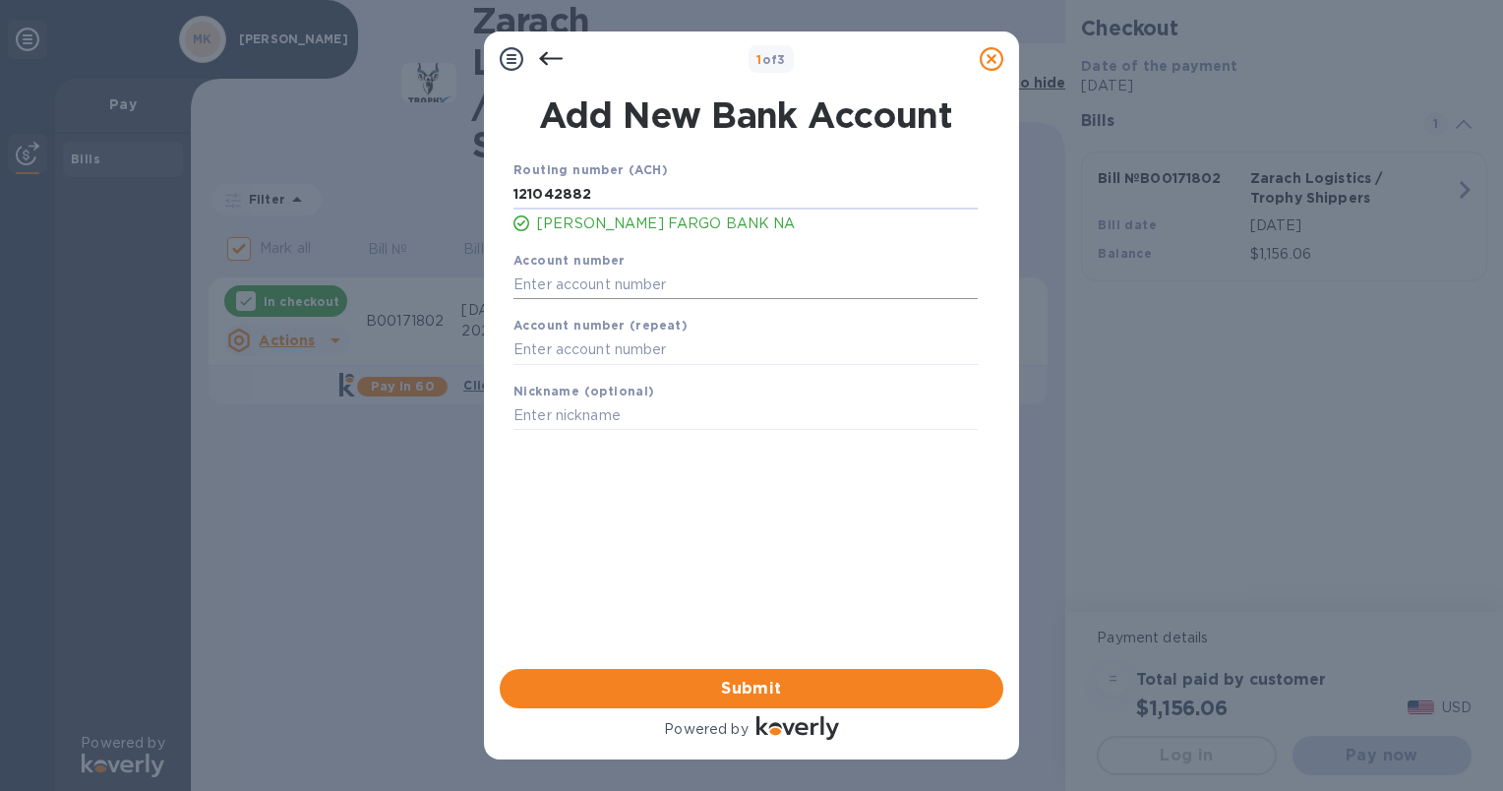
type input "121042882"
click at [570, 291] on input "text" at bounding box center [745, 284] width 464 height 30
type input "2001765151"
click at [566, 349] on input "text" at bounding box center [745, 350] width 464 height 30
type input "2001765151"
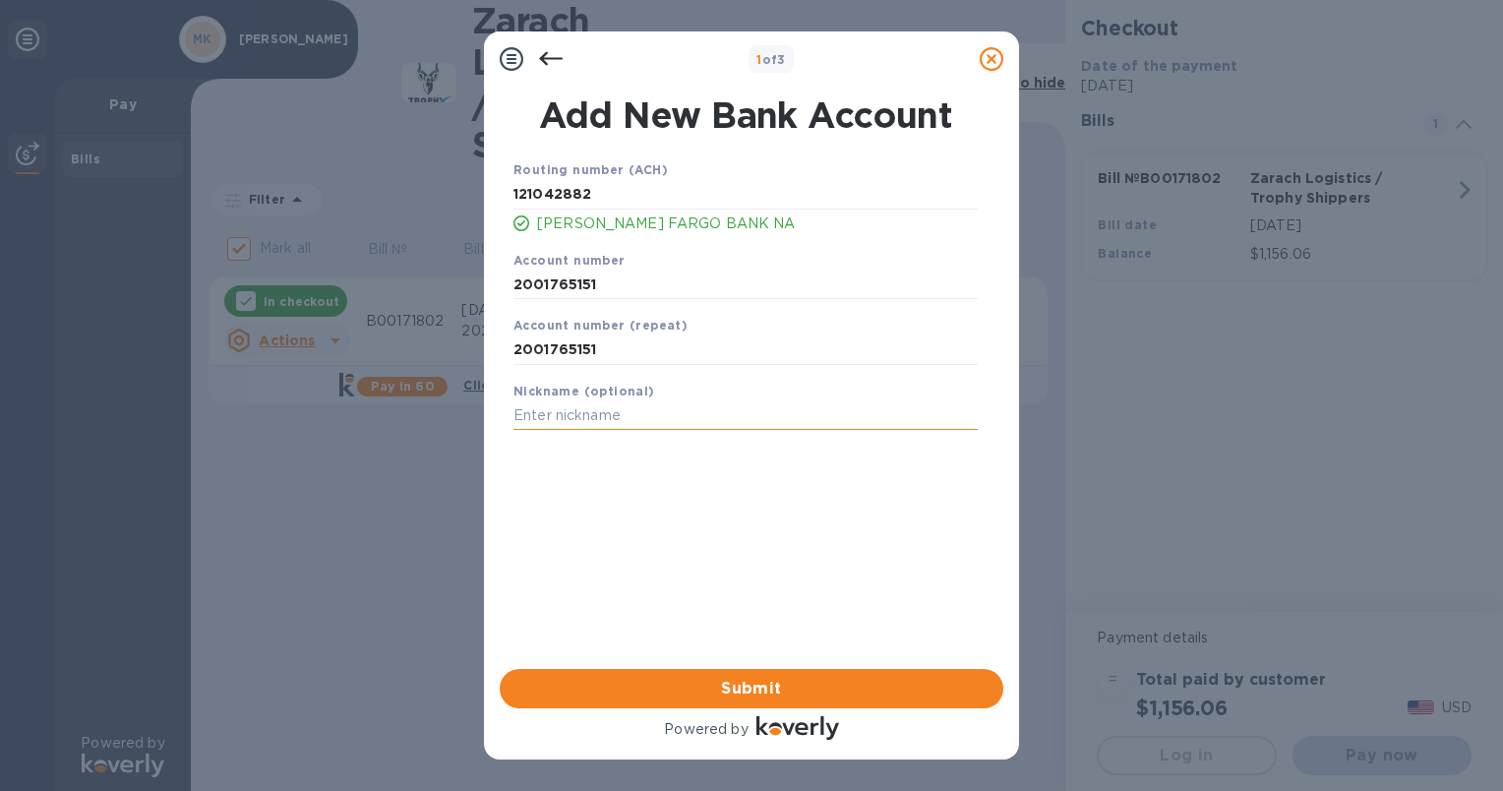
click at [528, 430] on input "text" at bounding box center [745, 416] width 464 height 30
type input "N"
click at [726, 673] on button "Submit" at bounding box center [752, 688] width 504 height 39
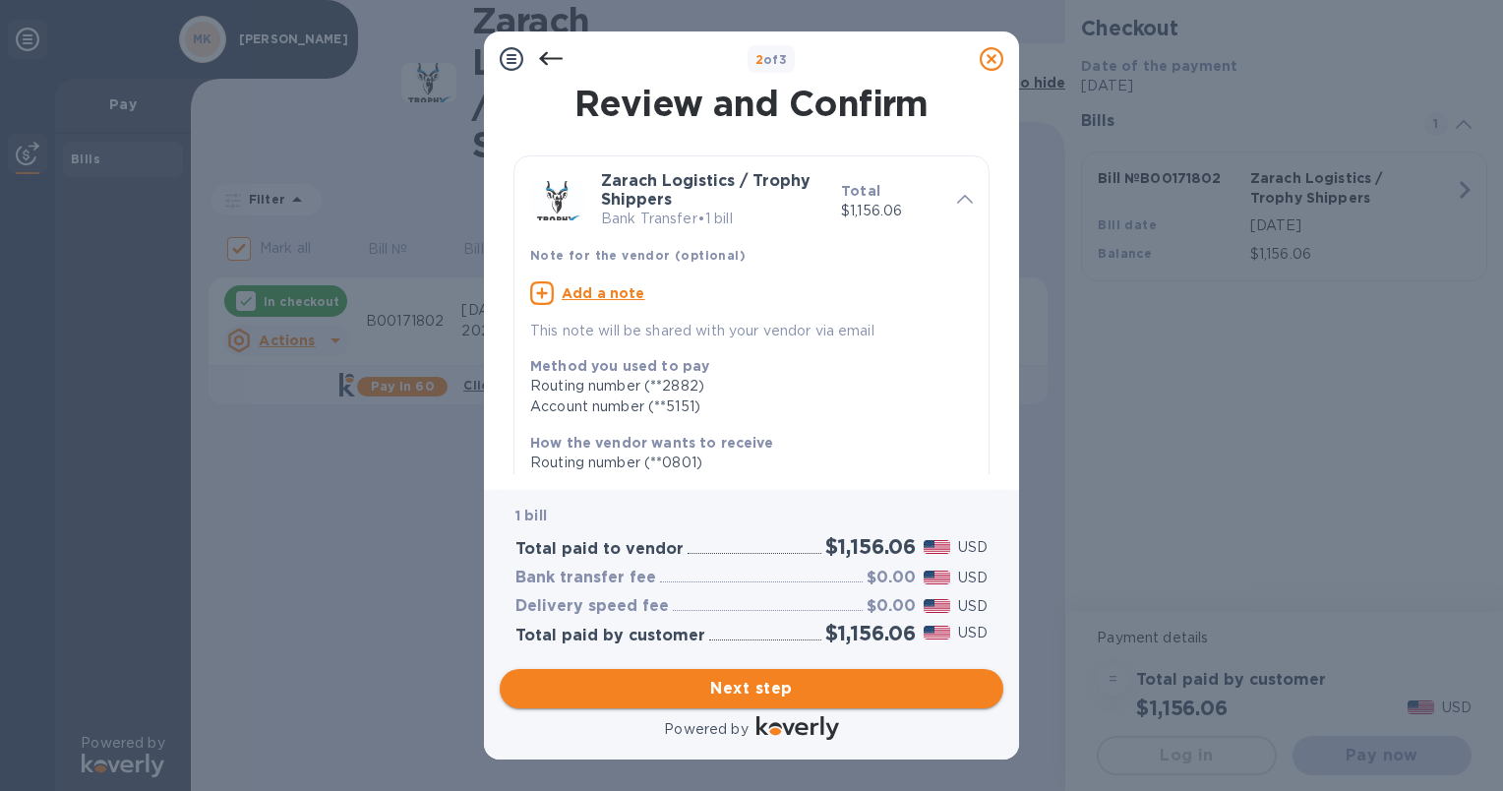
click at [749, 691] on span "Next step" at bounding box center [751, 689] width 472 height 24
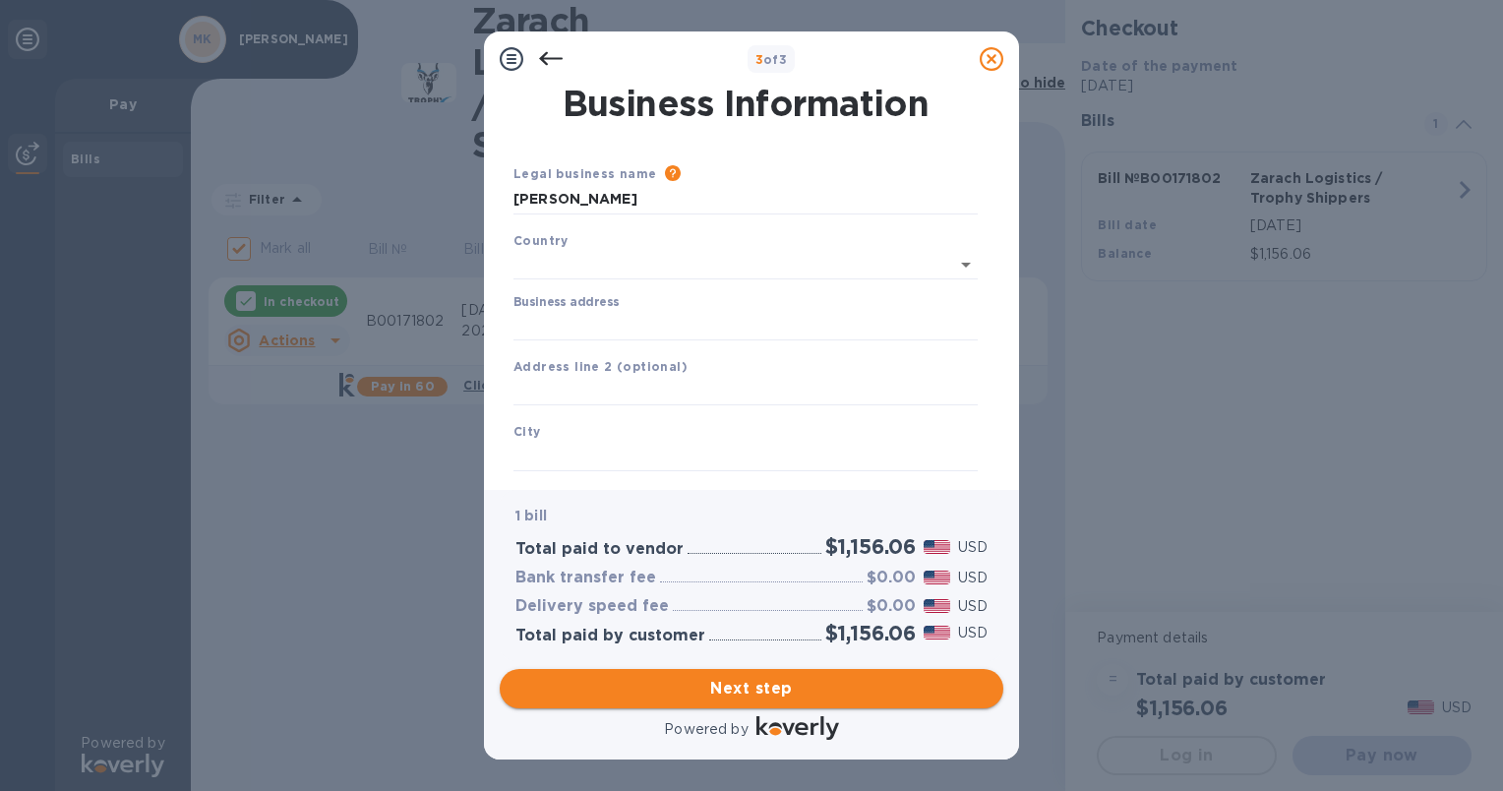
type input "United States"
click at [519, 331] on input "Business address" at bounding box center [745, 322] width 464 height 30
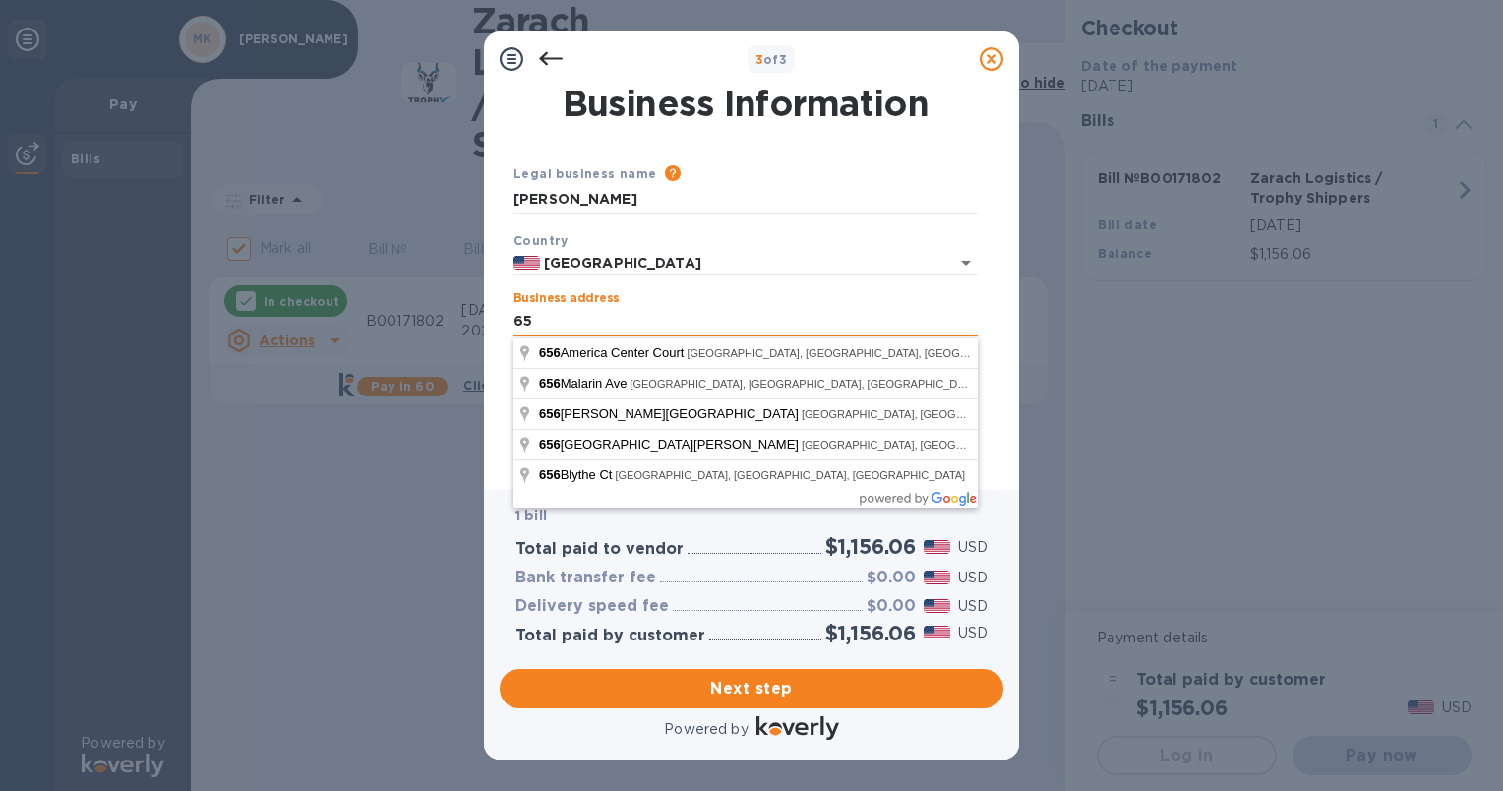
type input "6"
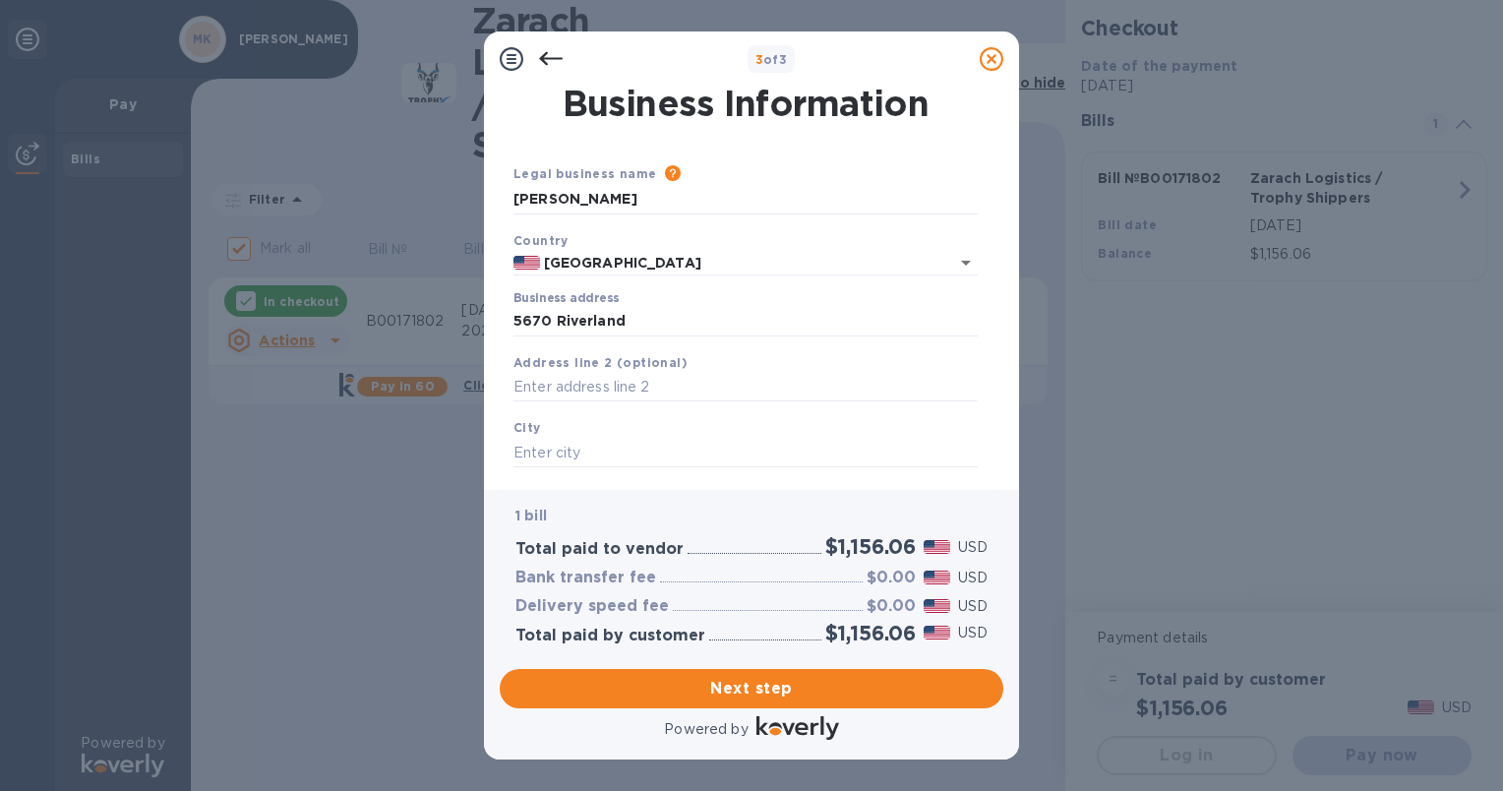
type input "5670 Riverland Drive"
type input "Anderson"
type input "CA"
type input "96007"
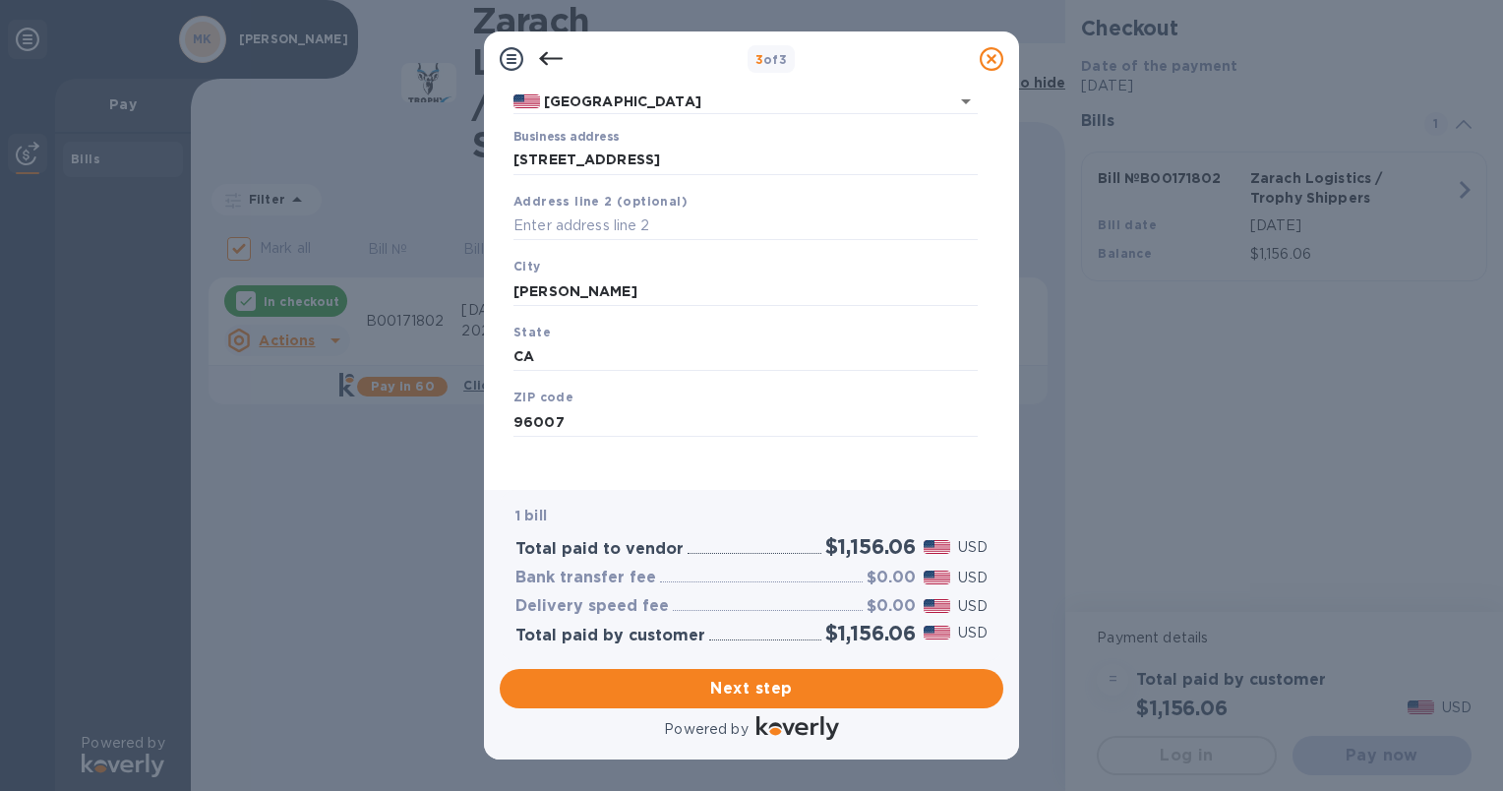
scroll to position [173, 0]
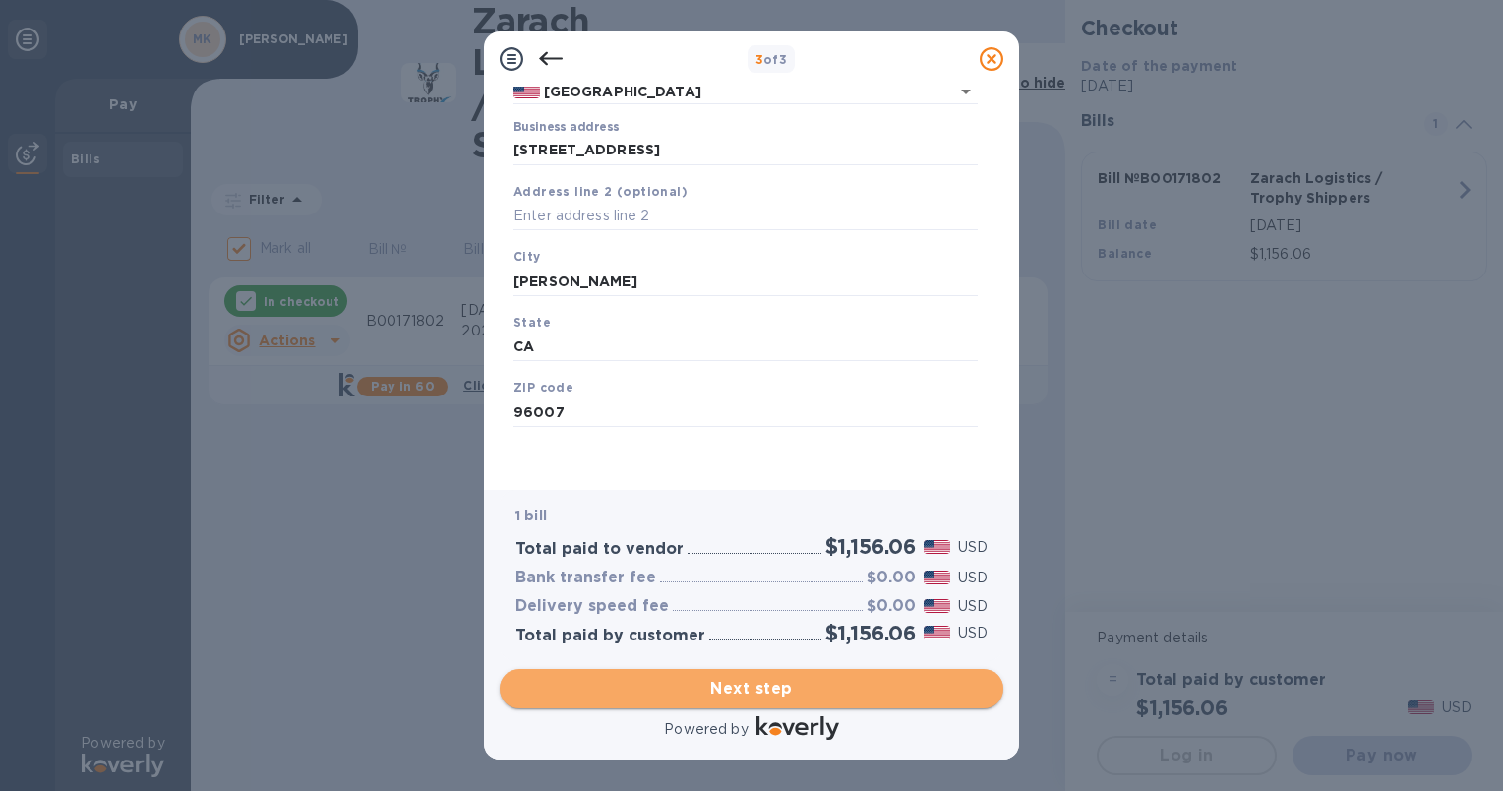
click at [765, 687] on span "Next step" at bounding box center [751, 689] width 472 height 24
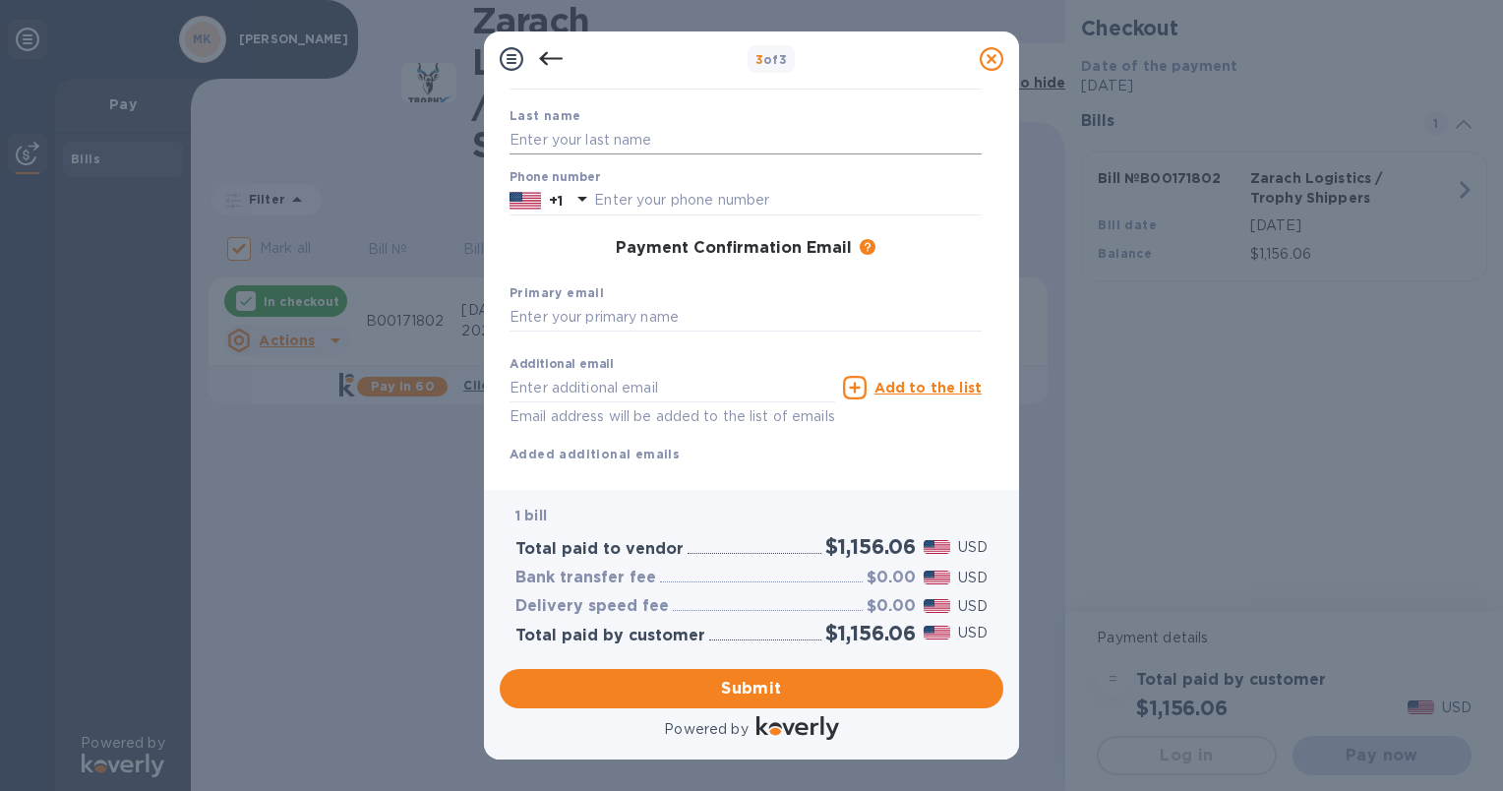
click at [535, 150] on input "text" at bounding box center [745, 140] width 472 height 30
type input "k"
type input "Kouffeld"
click at [515, 227] on div "First name Last name Kouffeld Phone number +1 Payment Confirmation Email The ad…" at bounding box center [746, 251] width 488 height 441
click at [620, 197] on input "text" at bounding box center [787, 201] width 387 height 30
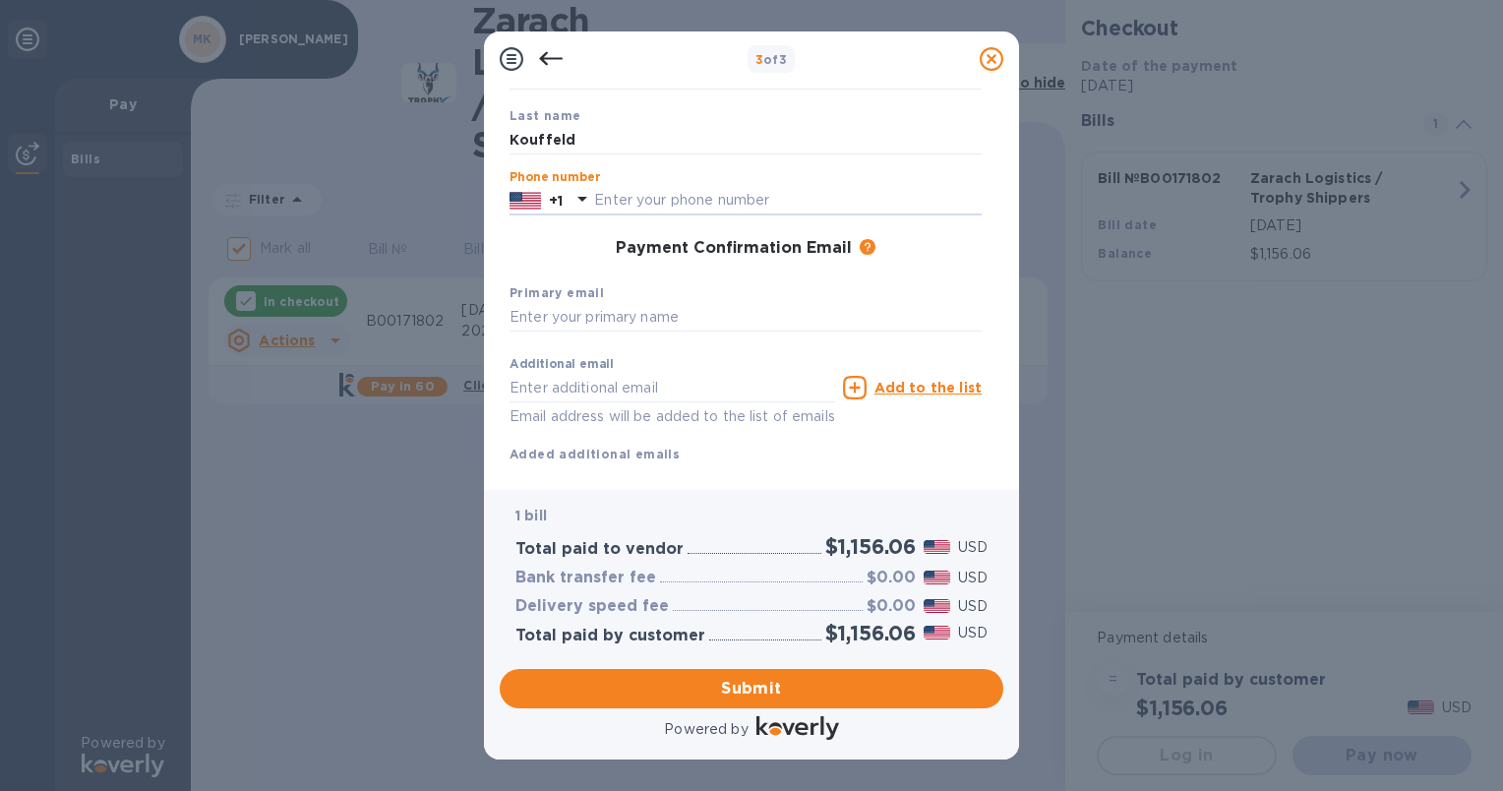
type input "5309411482"
type input "Maggi"
type input "norcalhuntress@yahoo.com"
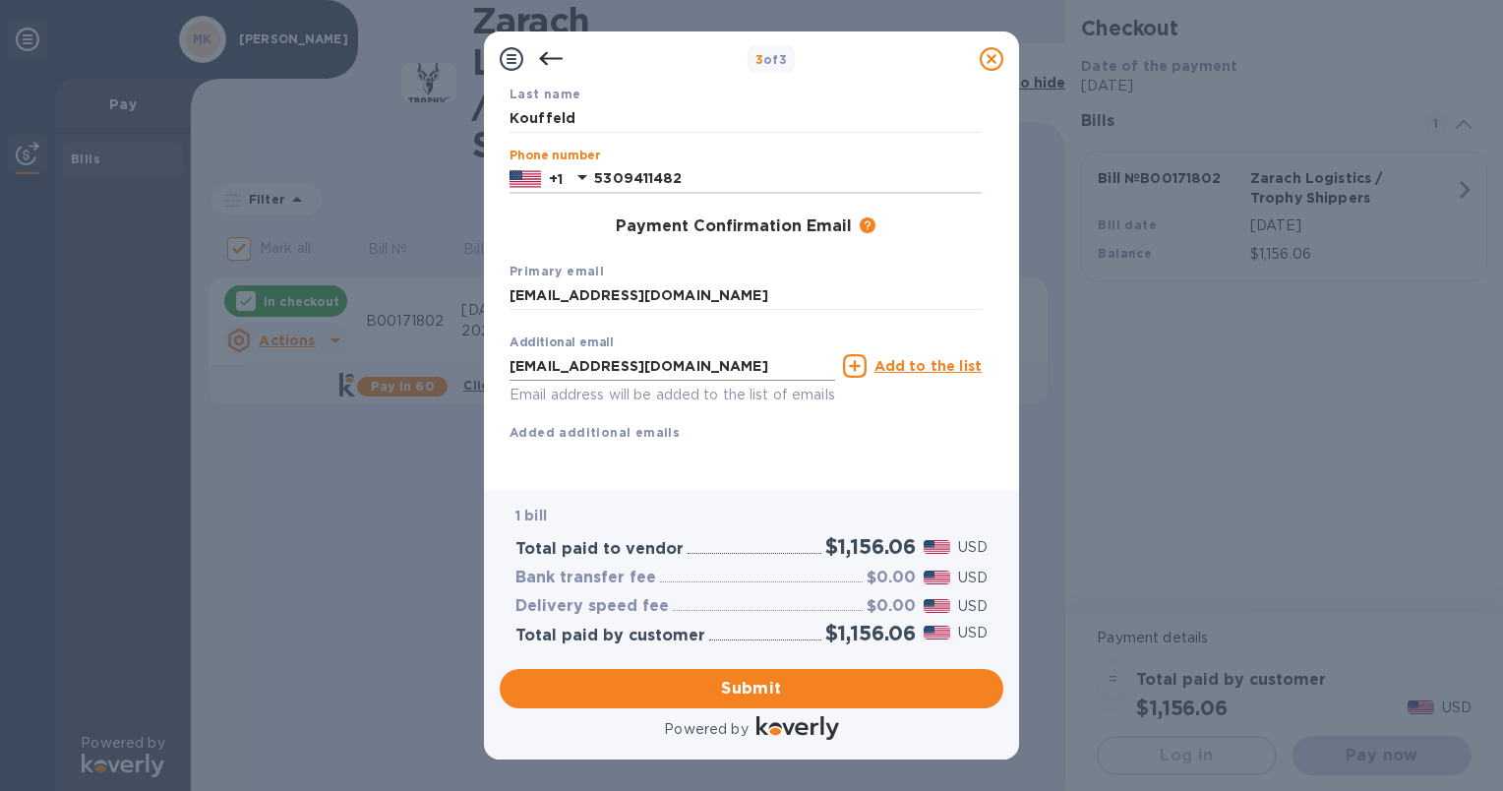
scroll to position [219, 0]
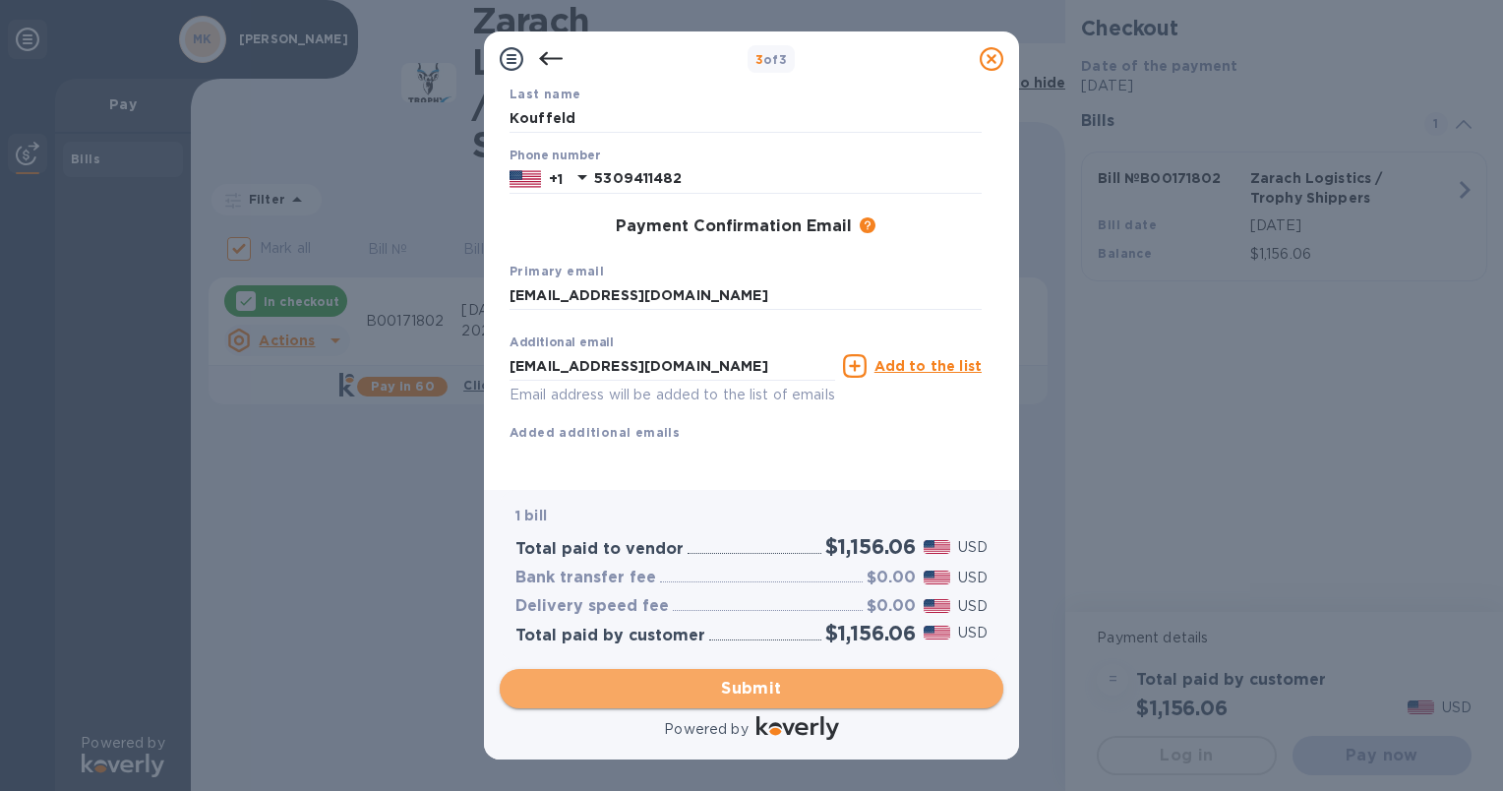
click at [755, 675] on button "Submit" at bounding box center [752, 688] width 504 height 39
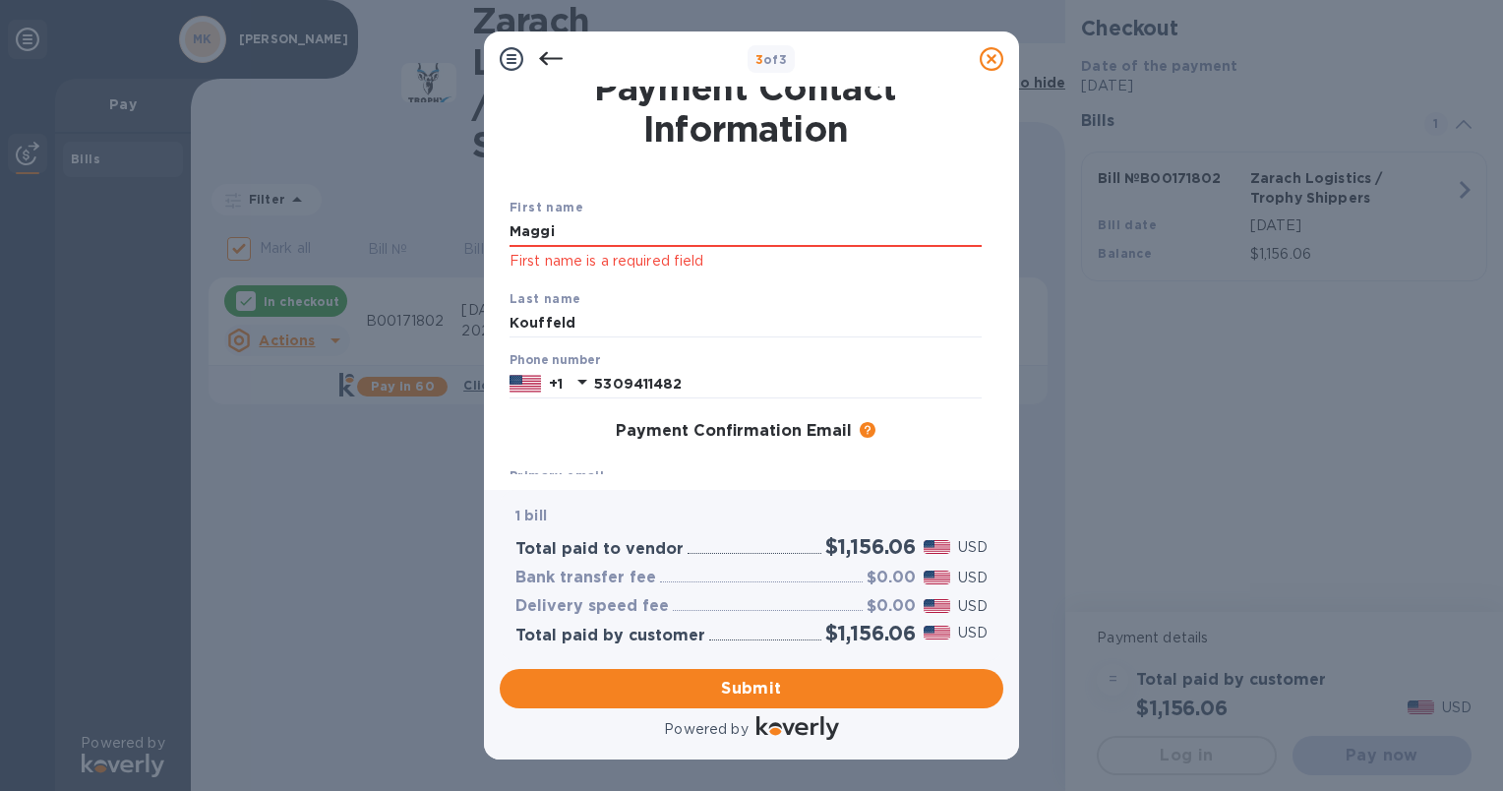
scroll to position [14, 0]
click at [575, 229] on input "Maggi" at bounding box center [745, 234] width 472 height 30
type input "M"
click at [691, 236] on input "Maggi" at bounding box center [745, 234] width 472 height 30
type input "Maggi"
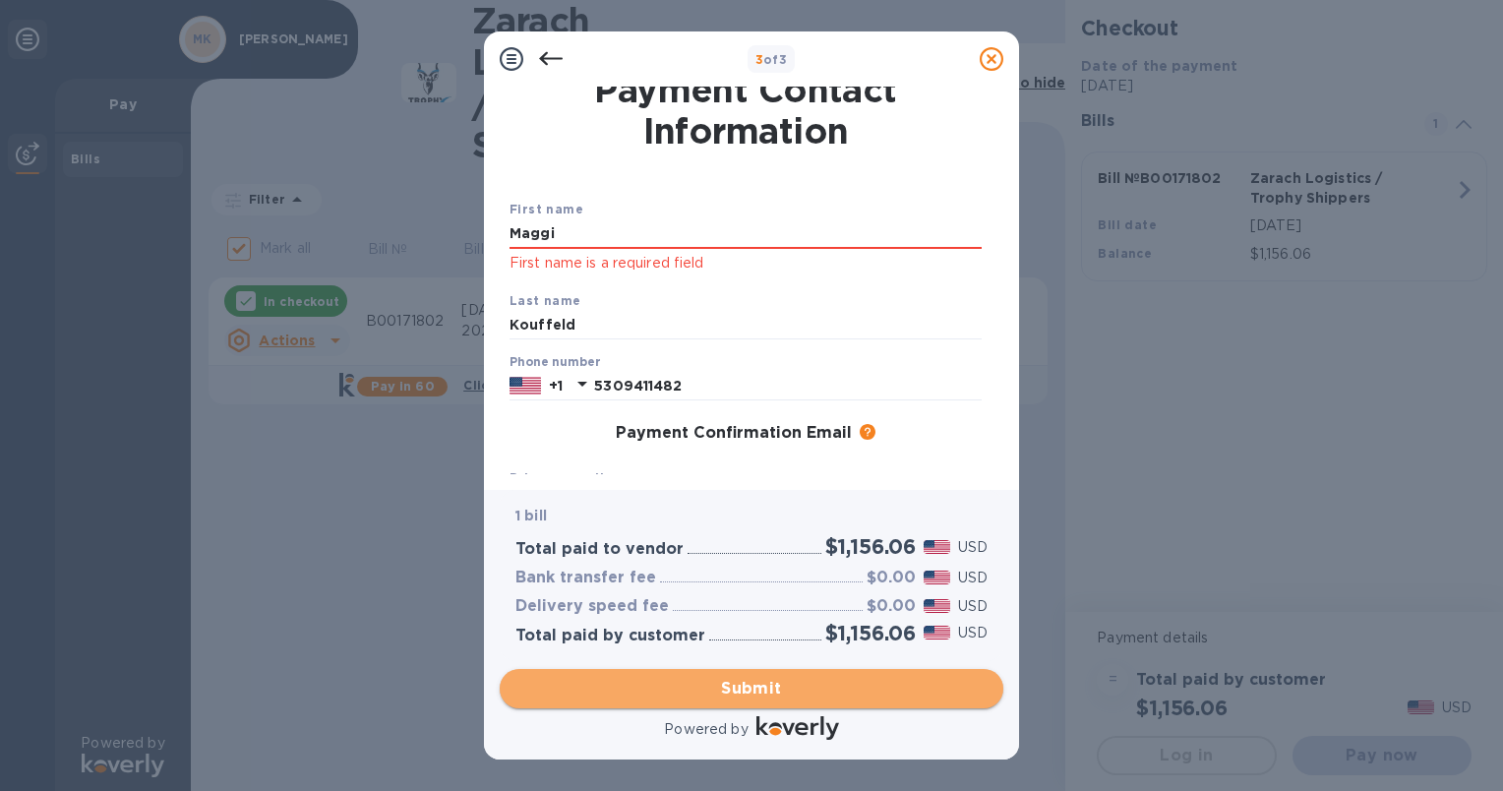
click at [731, 681] on span "Submit" at bounding box center [751, 689] width 472 height 24
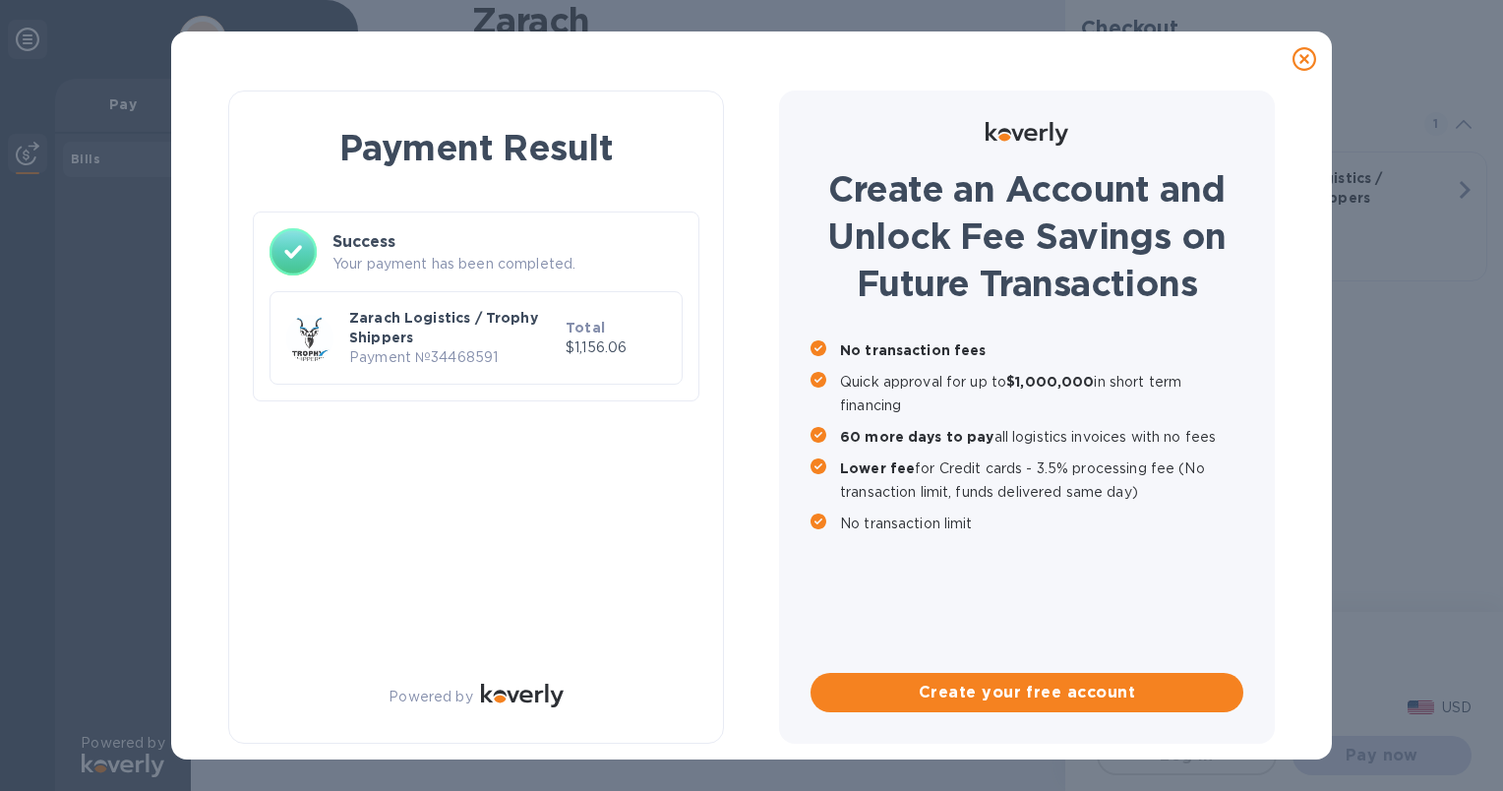
checkbox input "false"
